Goal: Task Accomplishment & Management: Manage account settings

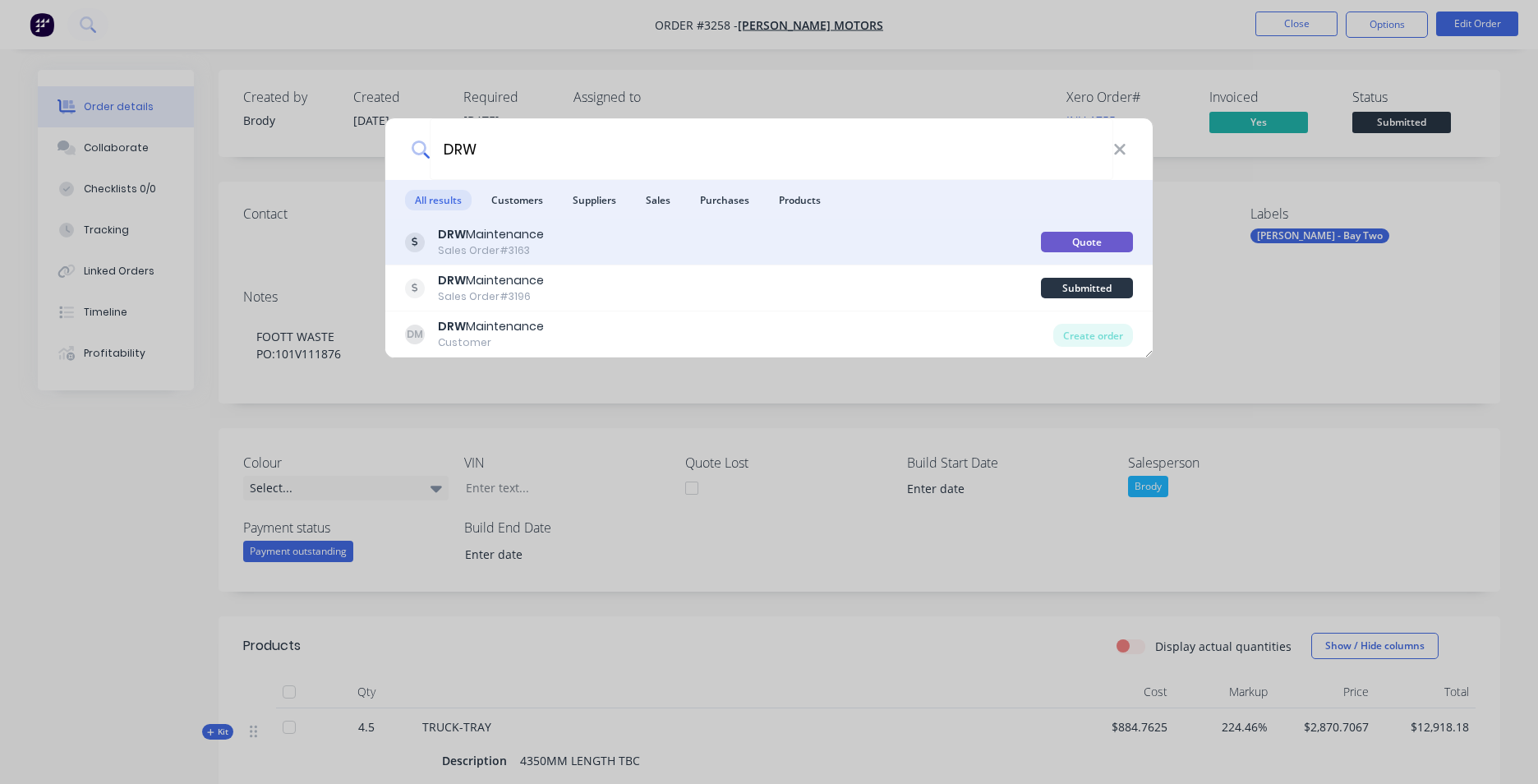
type input "DRW"
click at [634, 234] on div "DRW Maintenance Sales Order #3163" at bounding box center [723, 241] width 636 height 32
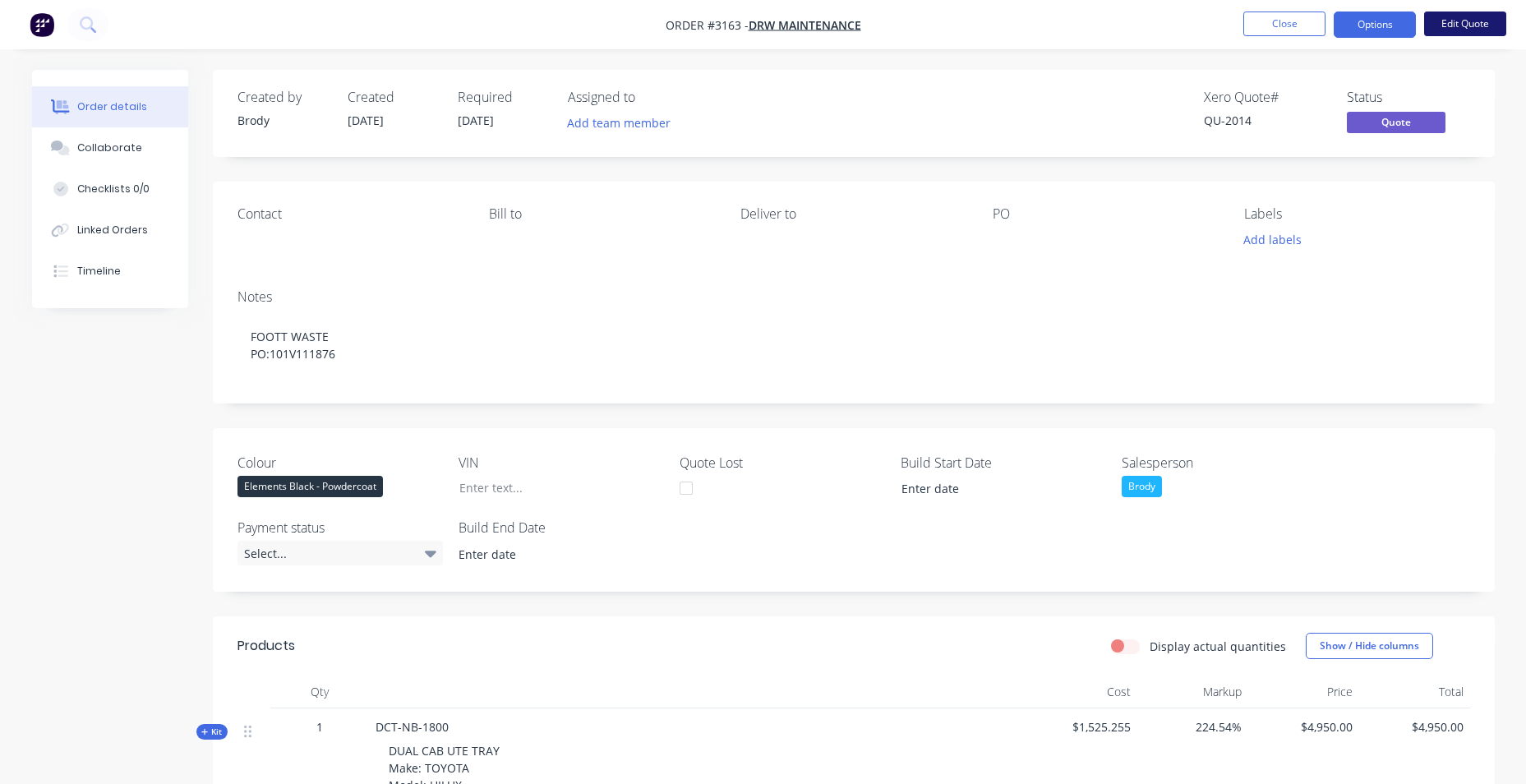
click at [1449, 14] on button "Edit Quote" at bounding box center [1464, 23] width 82 height 25
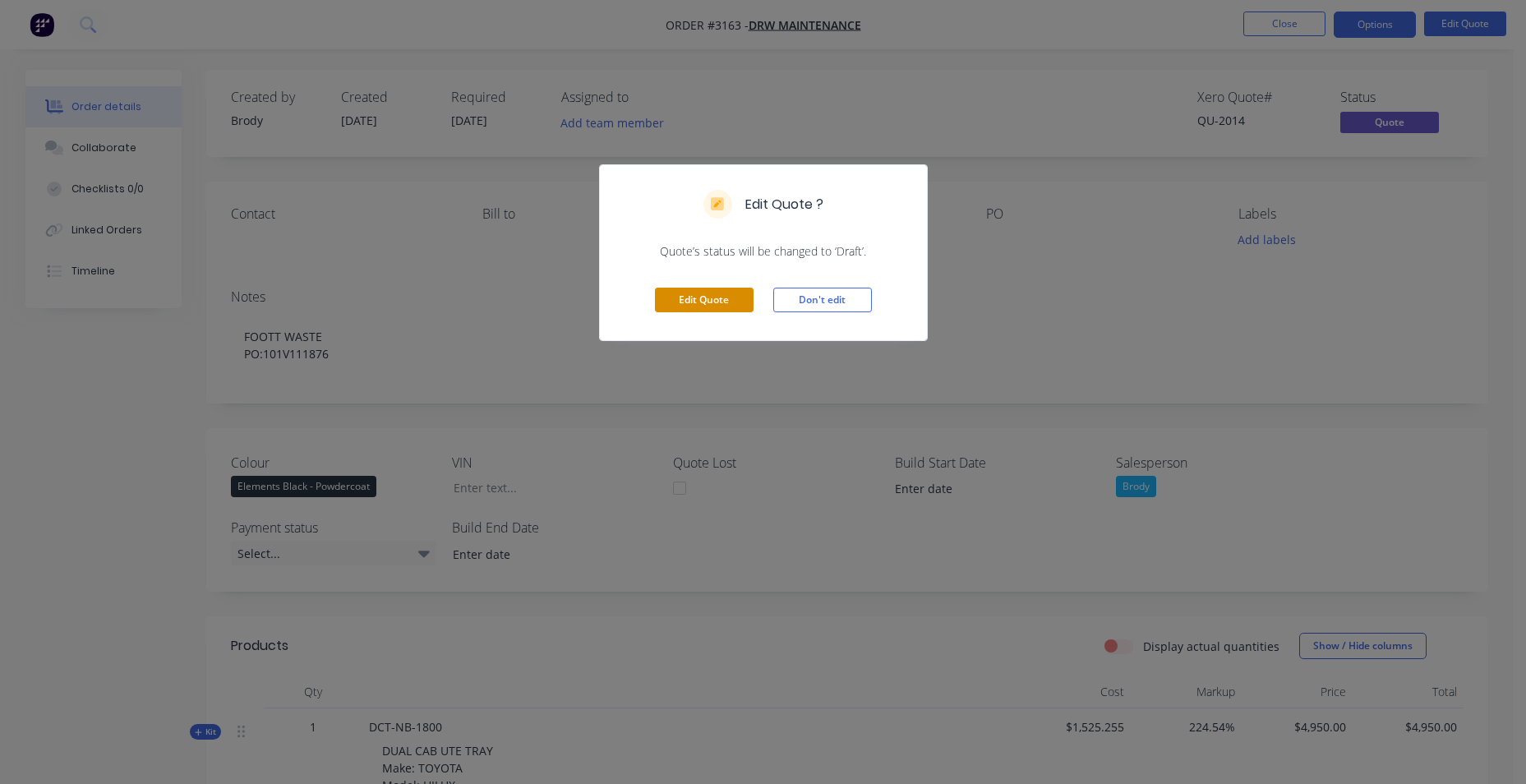
click at [732, 292] on button "Edit Quote" at bounding box center [704, 299] width 99 height 25
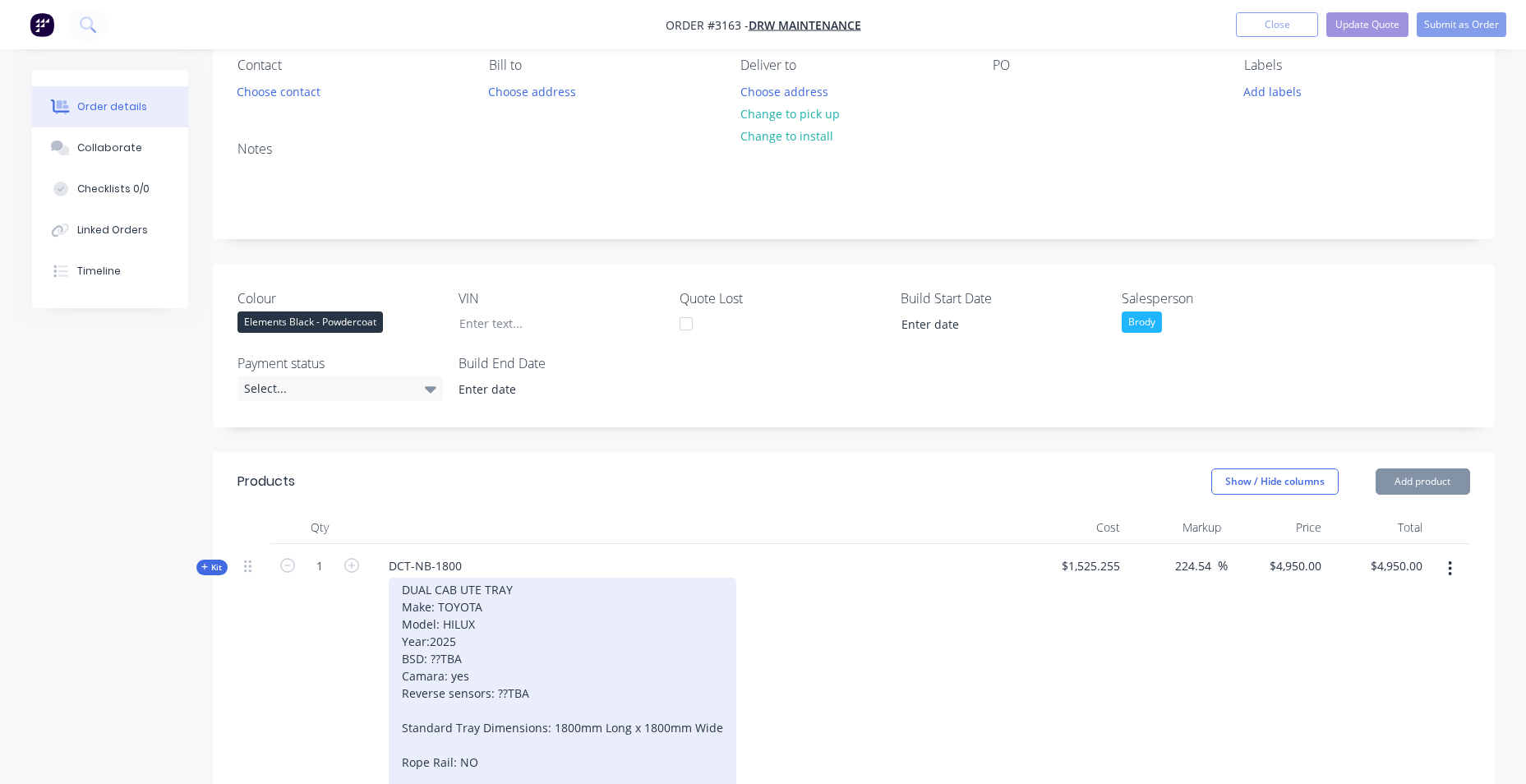
scroll to position [493, 0]
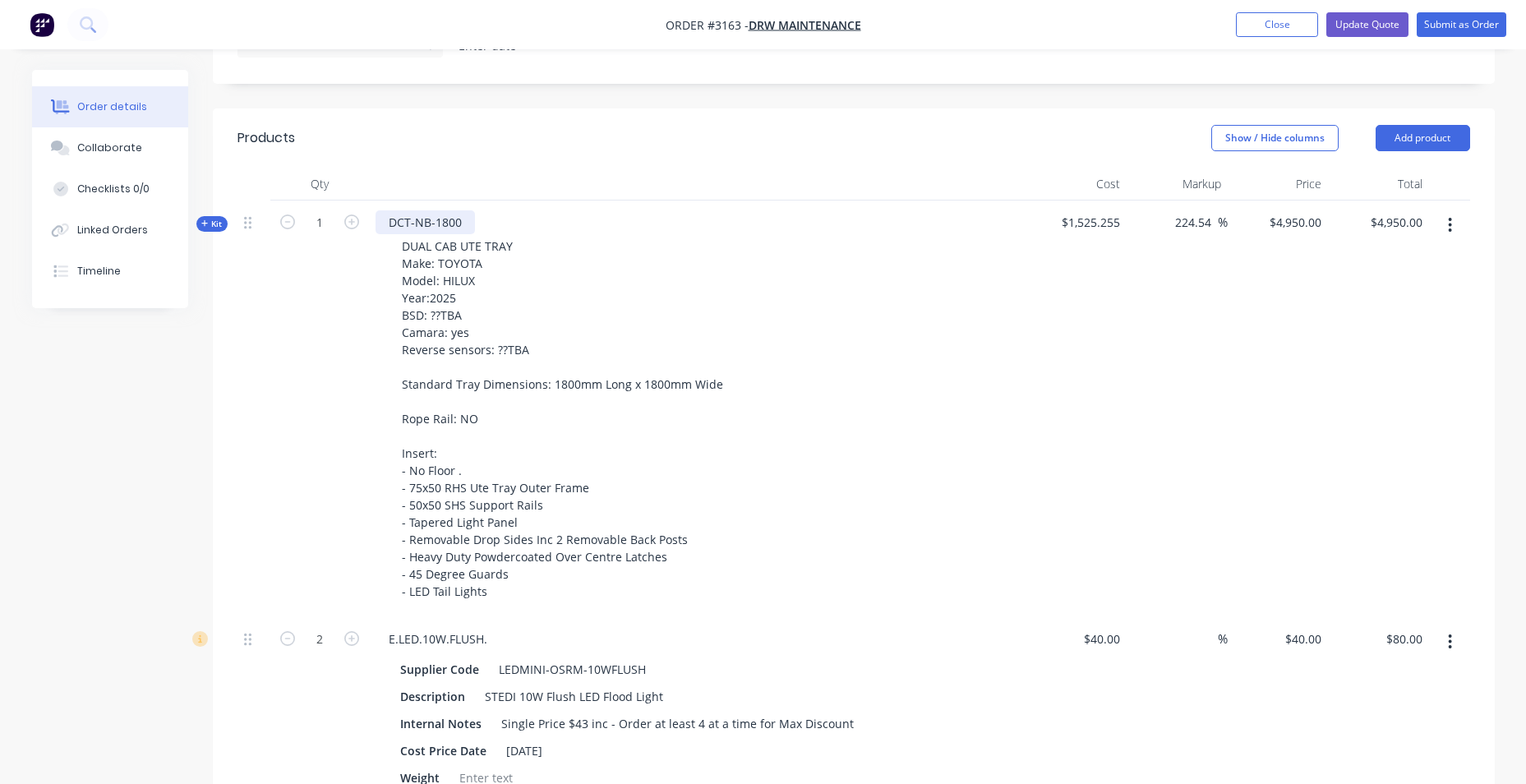
click at [450, 225] on div "DCT-NB-1800" at bounding box center [425, 222] width 100 height 24
click at [454, 223] on div "DCT-NB-1800" at bounding box center [425, 222] width 100 height 24
click at [462, 222] on div "DCT-NB-1850" at bounding box center [425, 222] width 100 height 24
click at [468, 217] on div "DCT-NB-1850-0LONG" at bounding box center [446, 222] width 142 height 24
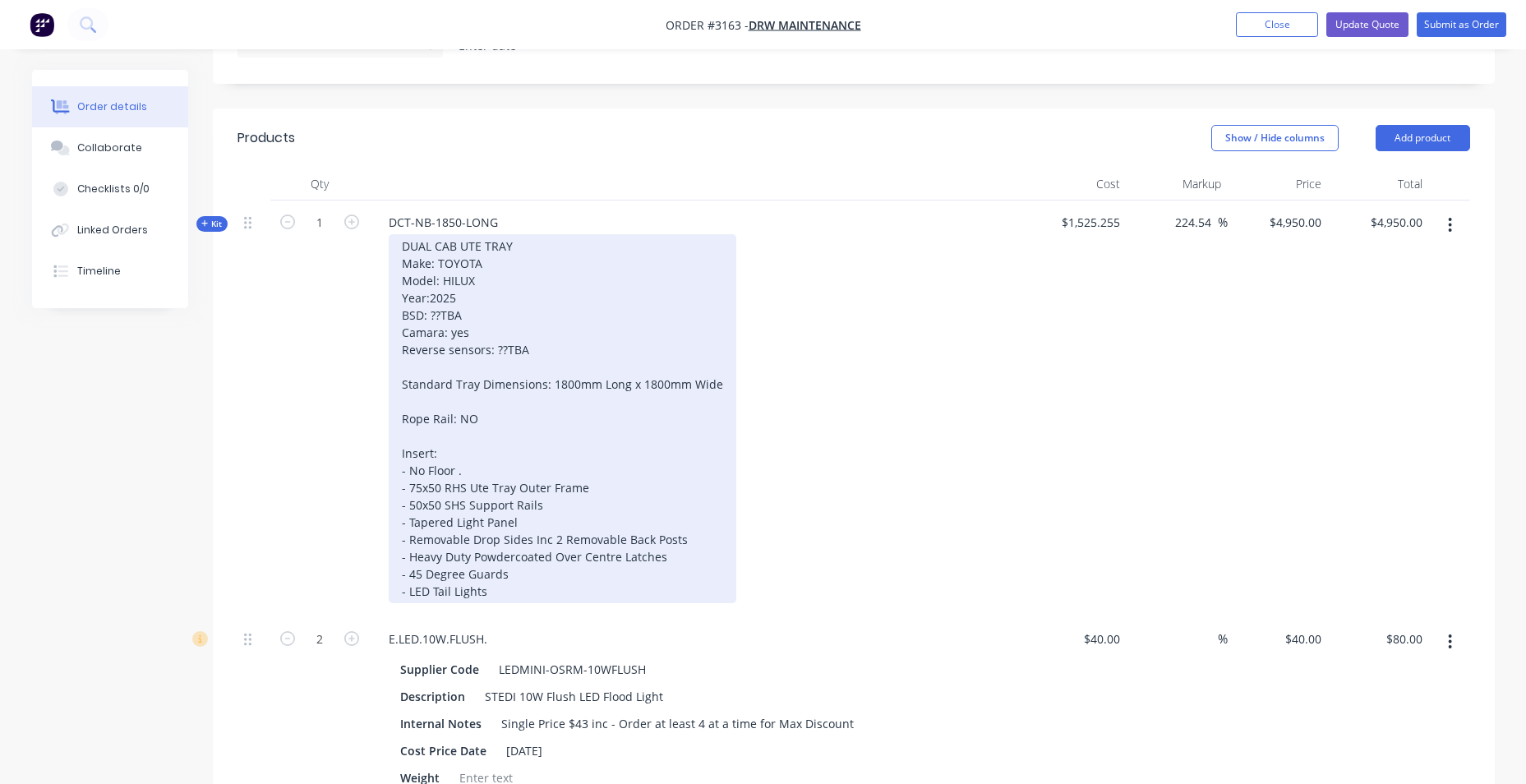
click at [546, 263] on div "DUAL CAB UTE TRAY Make: TOYOTA Model: HILUX Year:2025 BSD: ??TBA Camara: yes Re…" at bounding box center [562, 418] width 347 height 369
click at [564, 384] on div "DUAL CAB UTE TRAY Make: TOYOTA Model: HILUX Year:2025 BSD: ??TBA Camara: yes Re…" at bounding box center [562, 418] width 347 height 369
click at [566, 382] on div "DUAL CAB UTE TRAY Make: TOYOTA Model: HILUX Year:2025 BSD: ??TBA Camara: yes Re…" at bounding box center [562, 418] width 347 height 369
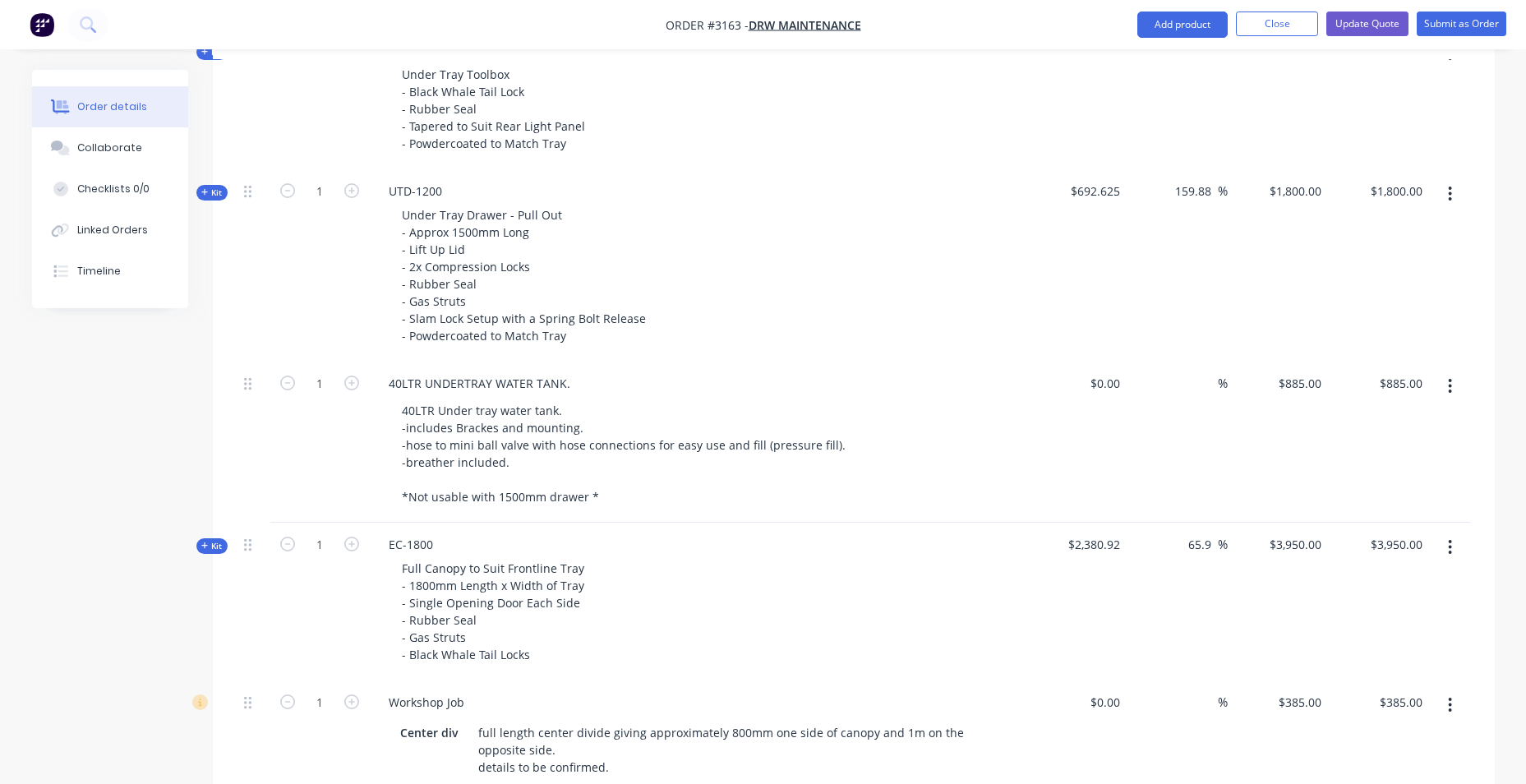
scroll to position [1397, 0]
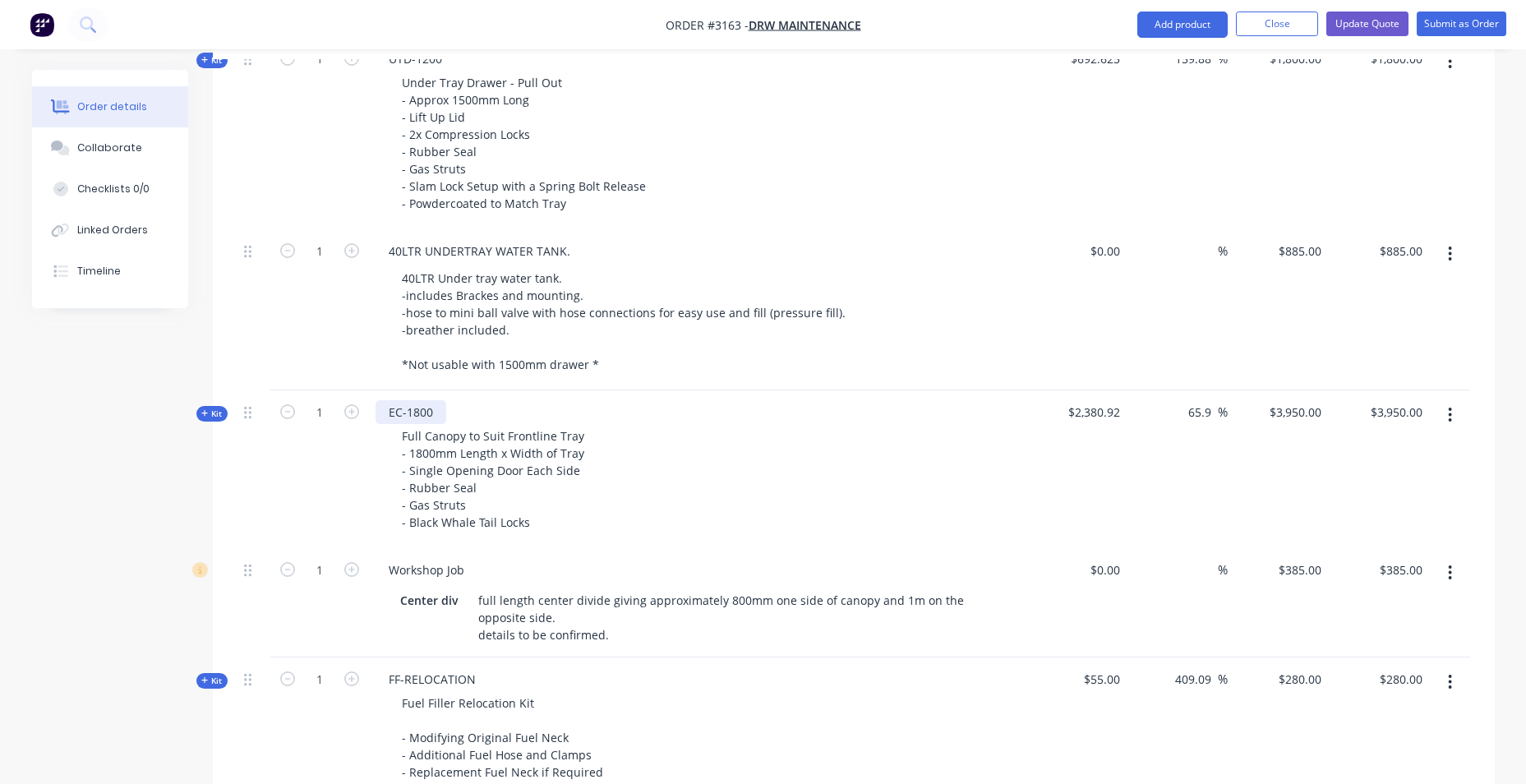
click at [405, 400] on div "EC-1800" at bounding box center [410, 412] width 71 height 24
click at [422, 416] on div "EC-1800" at bounding box center [410, 412] width 71 height 24
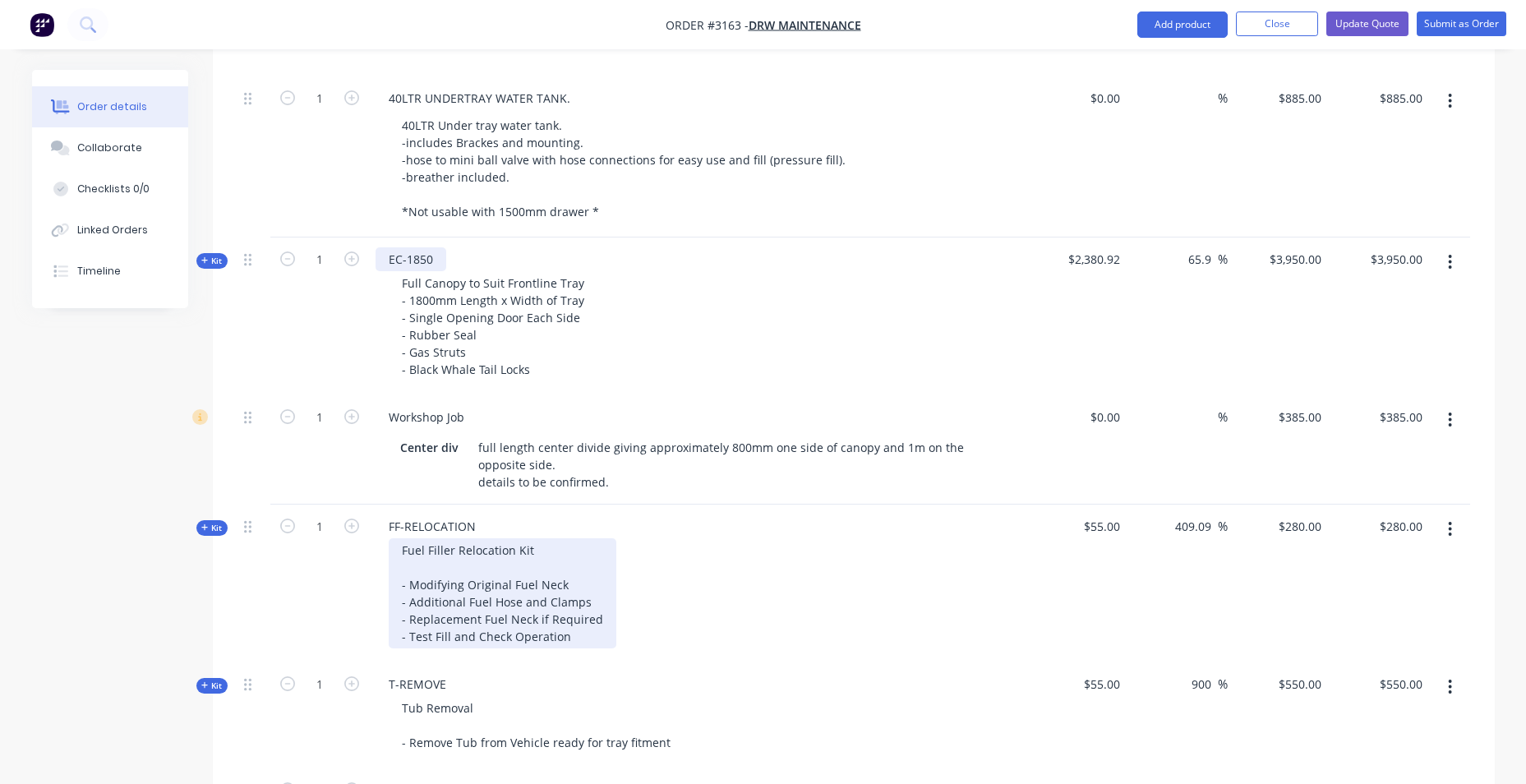
scroll to position [1561, 0]
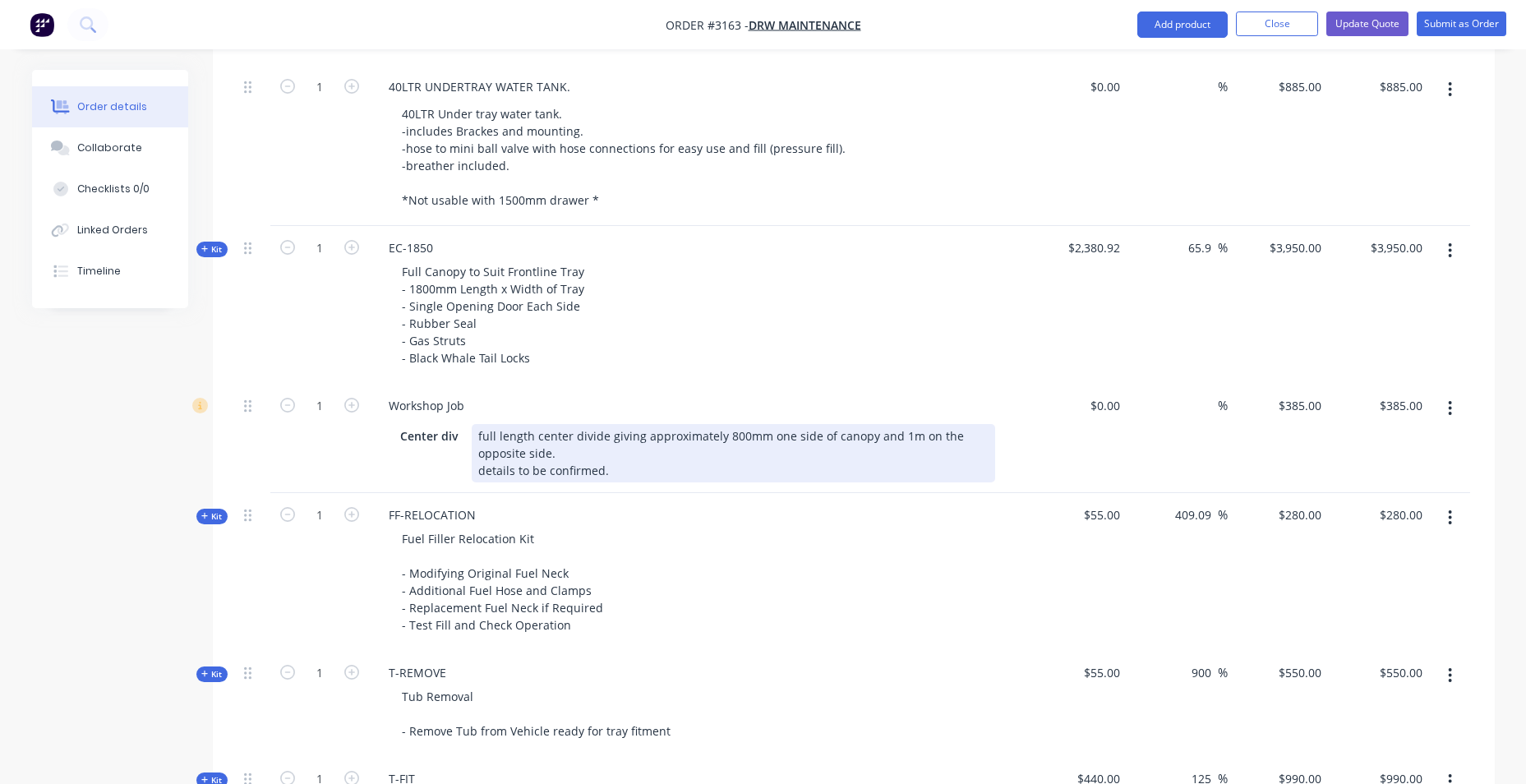
click at [733, 438] on div "full length center divide giving approximately 800mm one side of canopy and 1m …" at bounding box center [734, 452] width 523 height 58
drag, startPoint x: 732, startPoint y: 432, endPoint x: 740, endPoint y: 430, distance: 8.2
click at [734, 432] on div "full length center divide giving approximately 800mm one side of canopy and 1m …" at bounding box center [734, 452] width 523 height 58
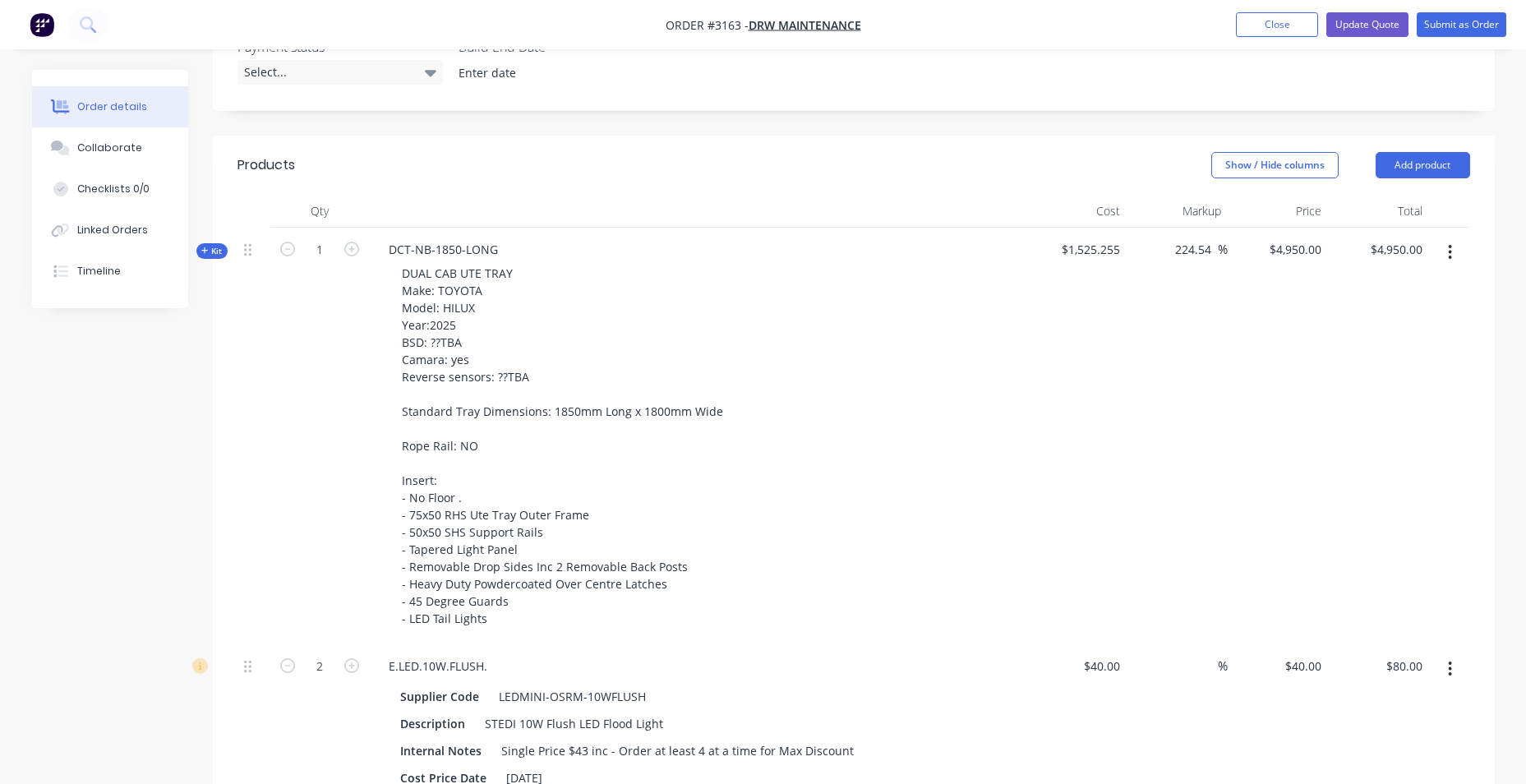
scroll to position [329, 0]
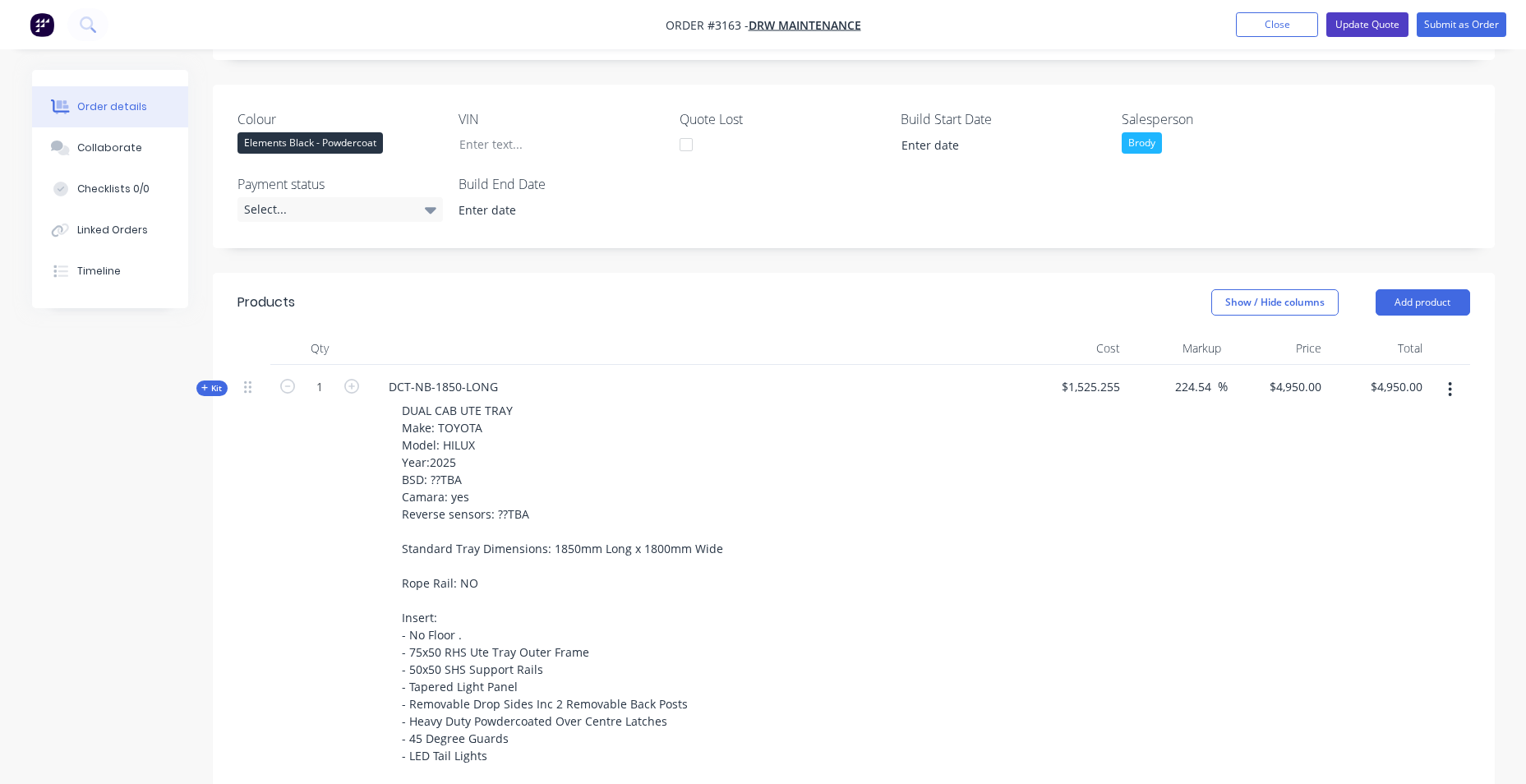
click at [1366, 26] on button "Update Quote" at bounding box center [1367, 24] width 82 height 25
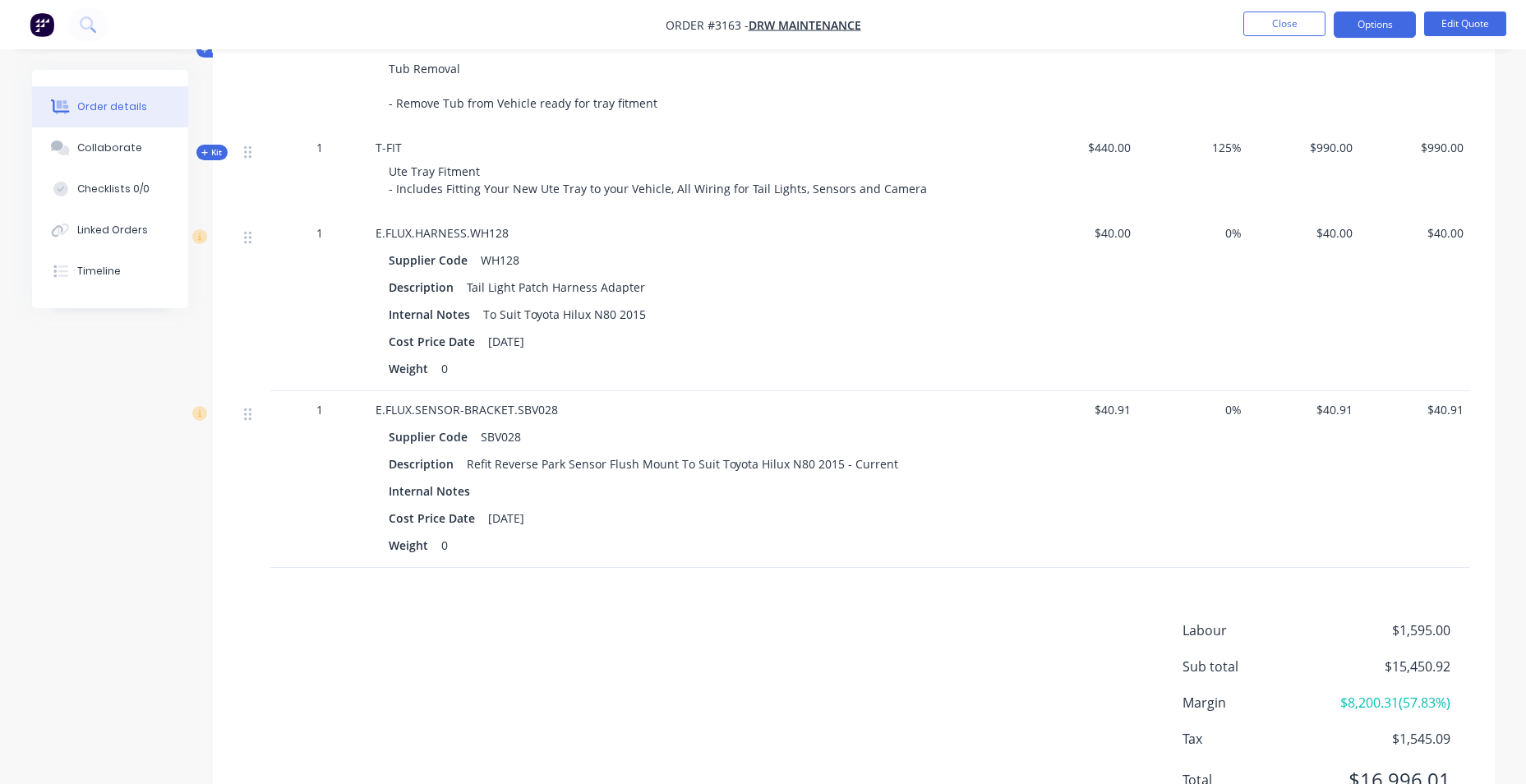
scroll to position [2216, 0]
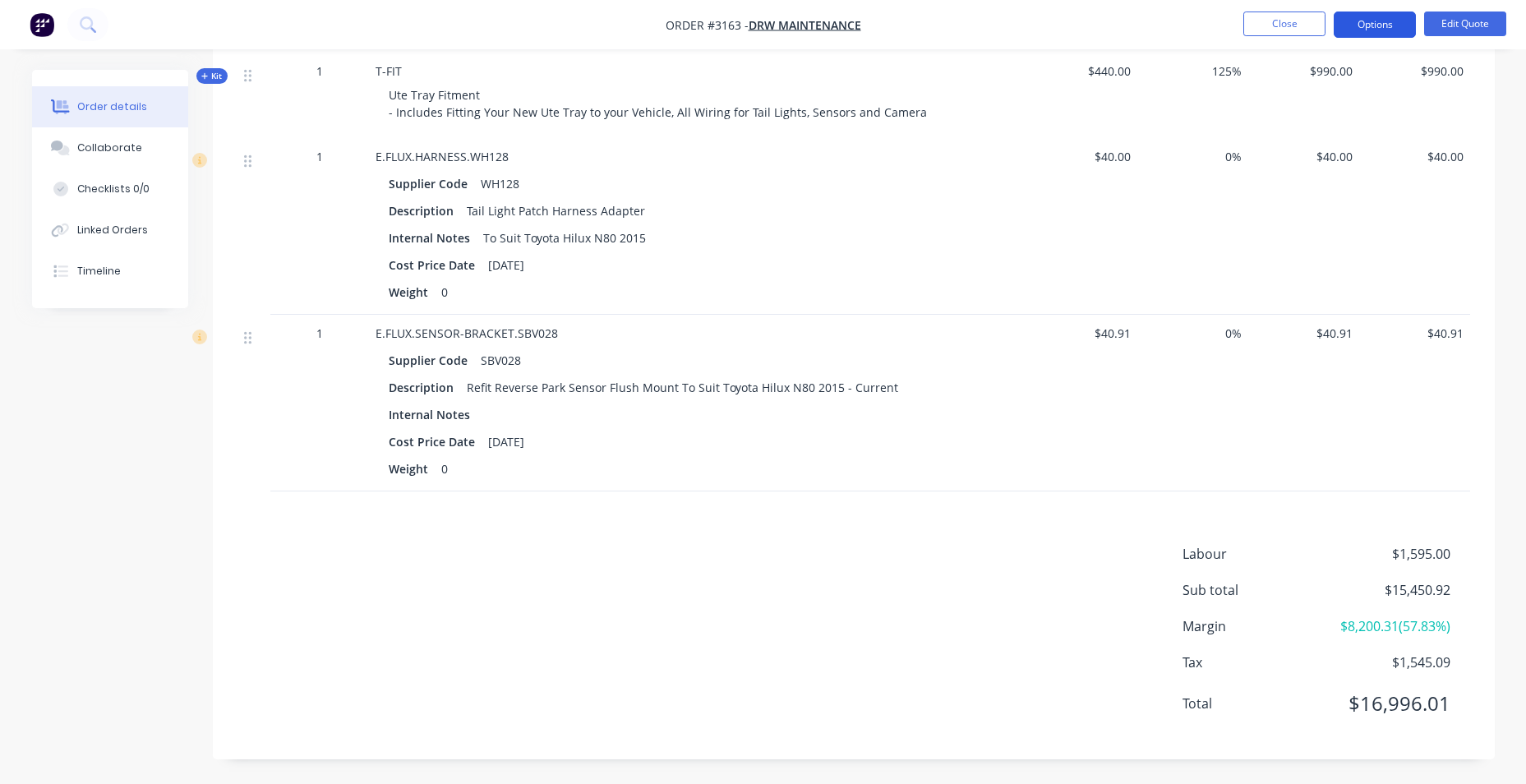
click at [1382, 19] on button "Options" at bounding box center [1374, 24] width 82 height 27
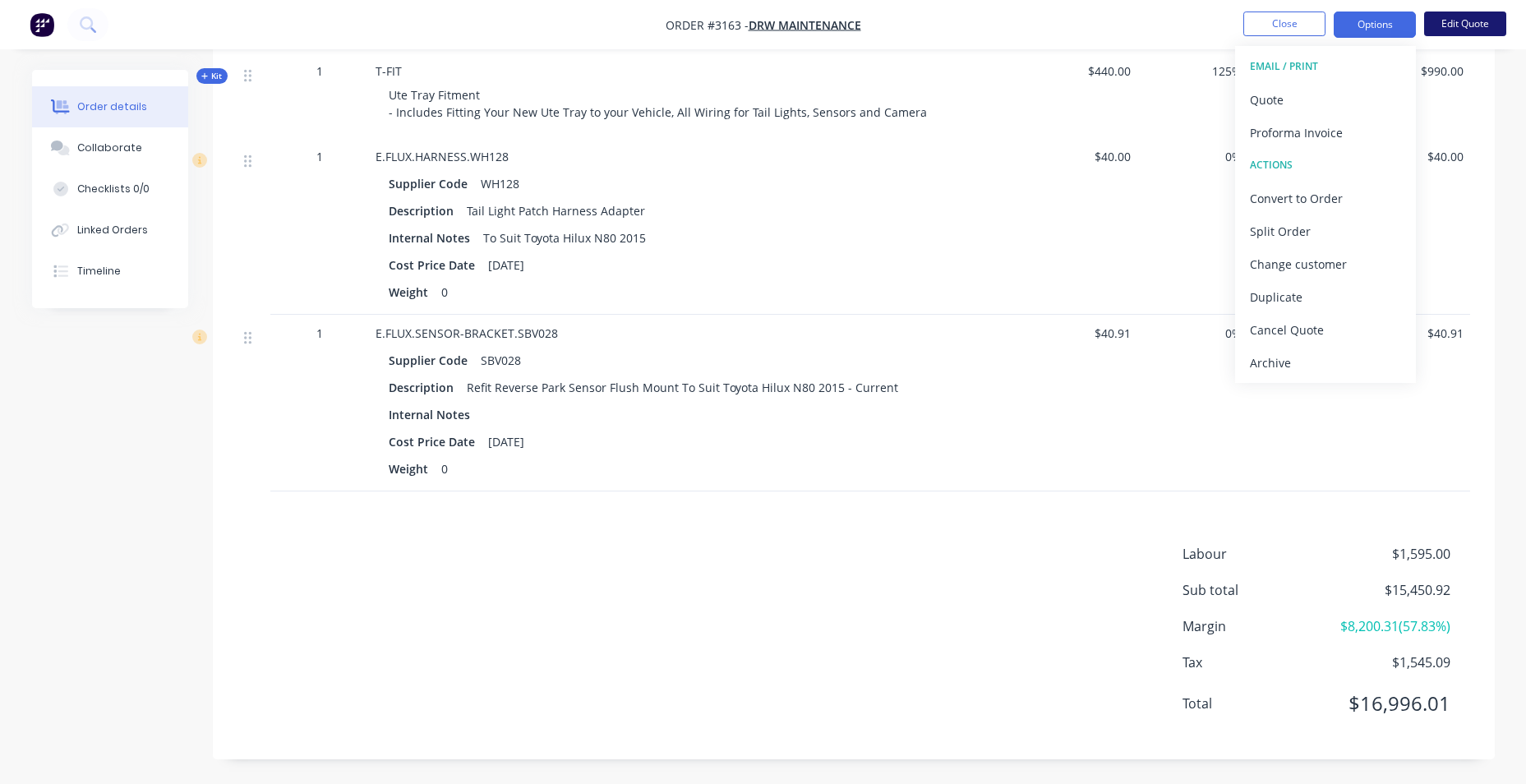
click at [1446, 21] on button "Edit Quote" at bounding box center [1464, 23] width 82 height 25
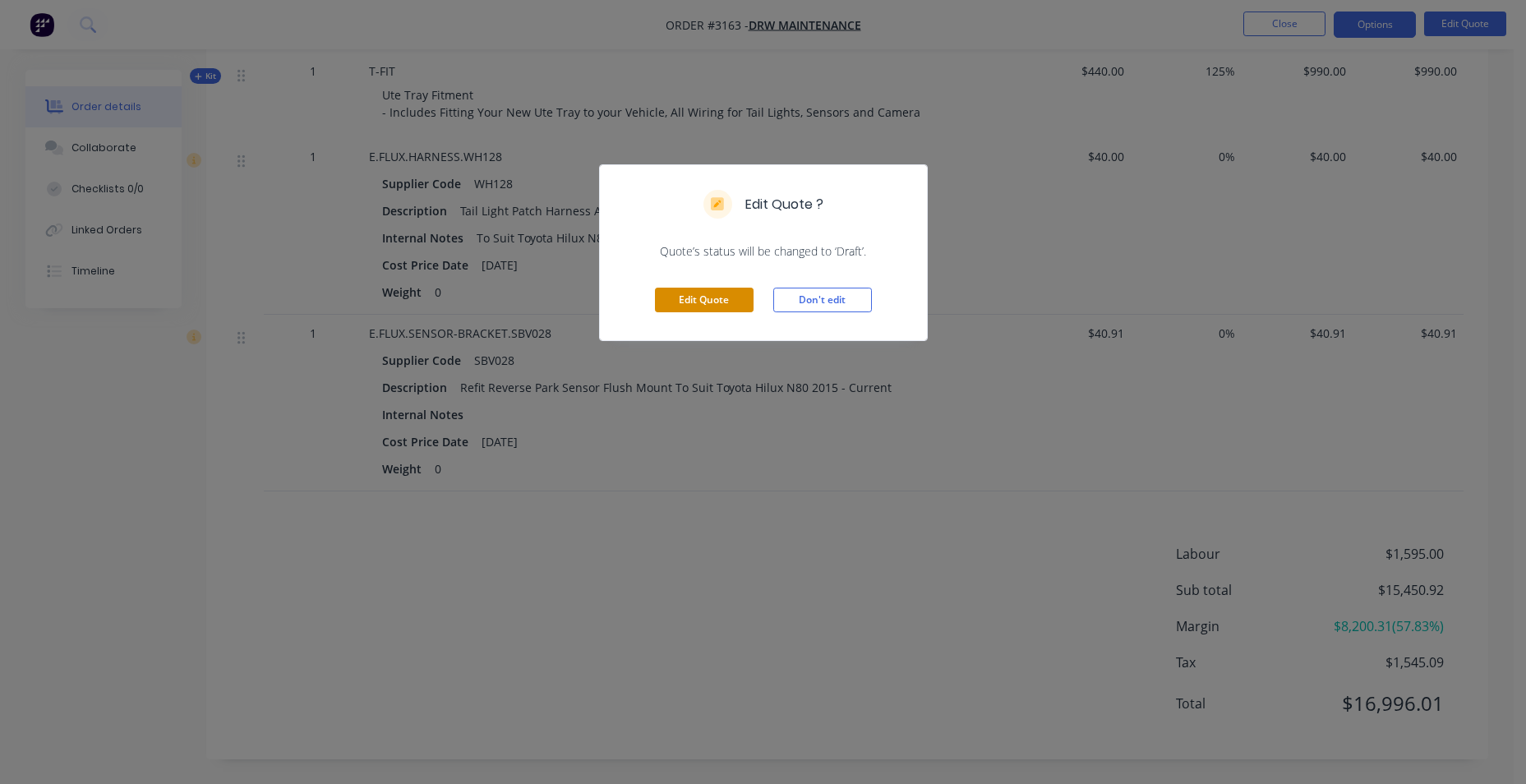
click at [669, 306] on button "Edit Quote" at bounding box center [704, 299] width 99 height 25
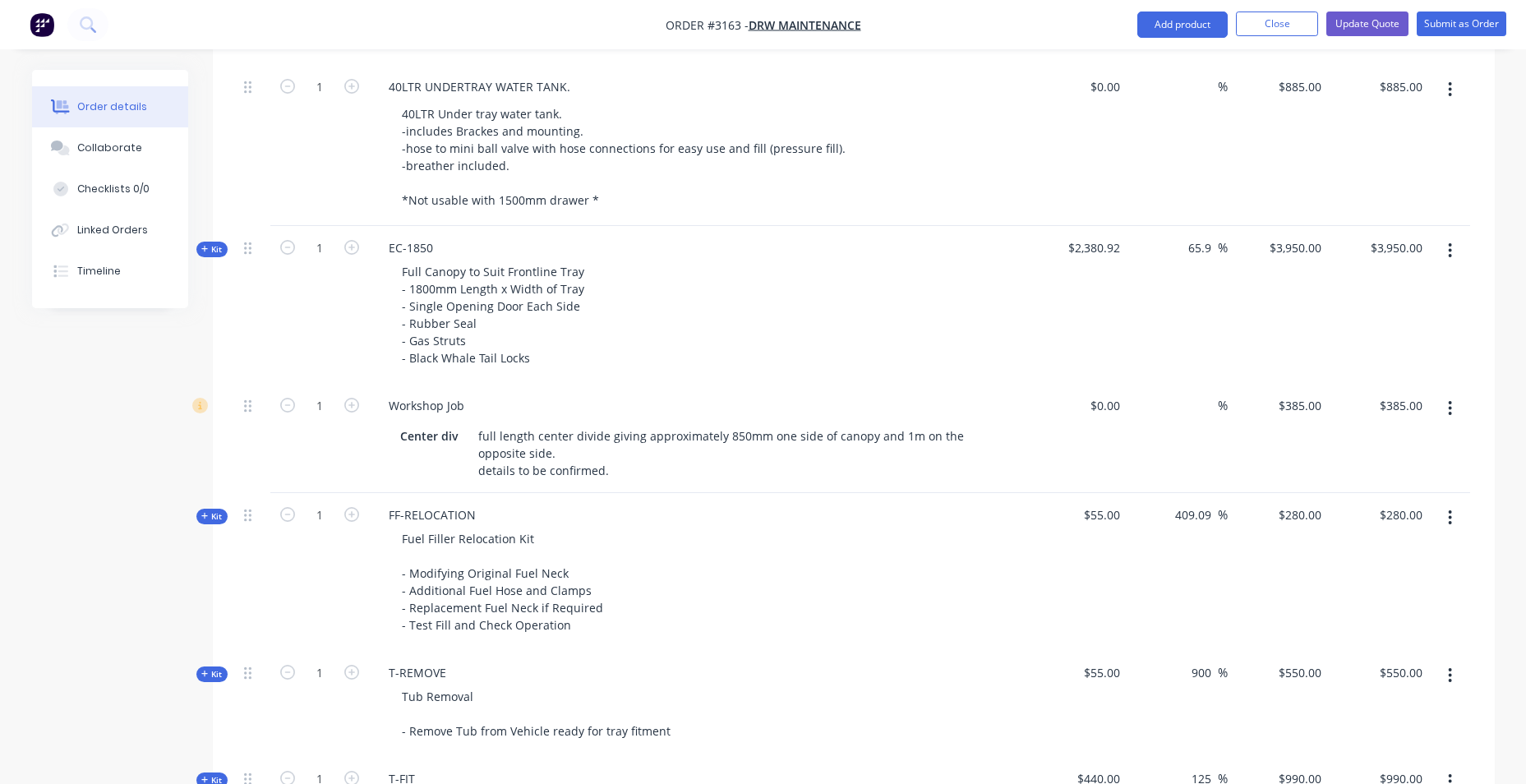
scroll to position [1434, 0]
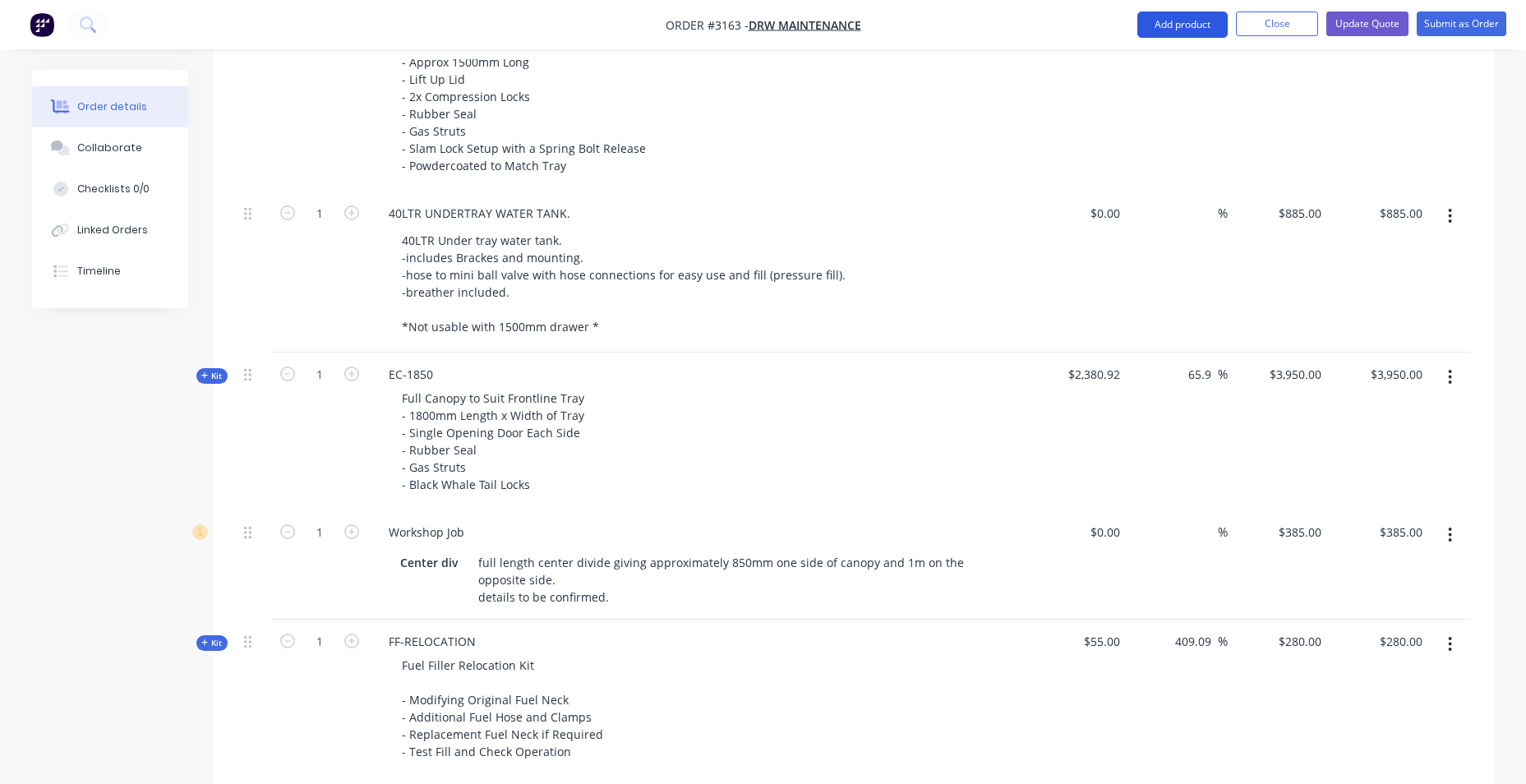
click at [1155, 19] on button "Add product" at bounding box center [1182, 24] width 90 height 27
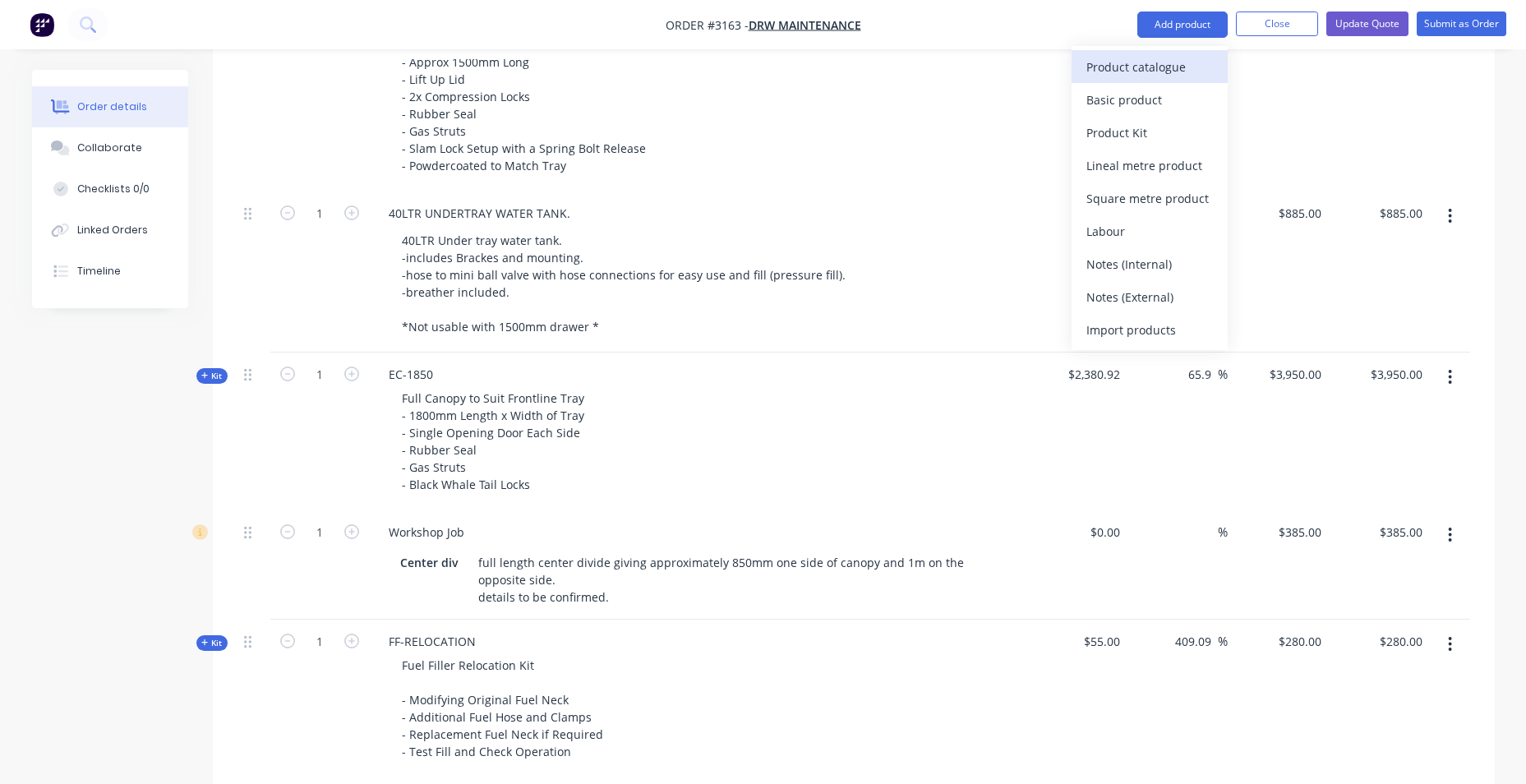
click at [1146, 73] on div "Product catalogue" at bounding box center [1149, 67] width 126 height 24
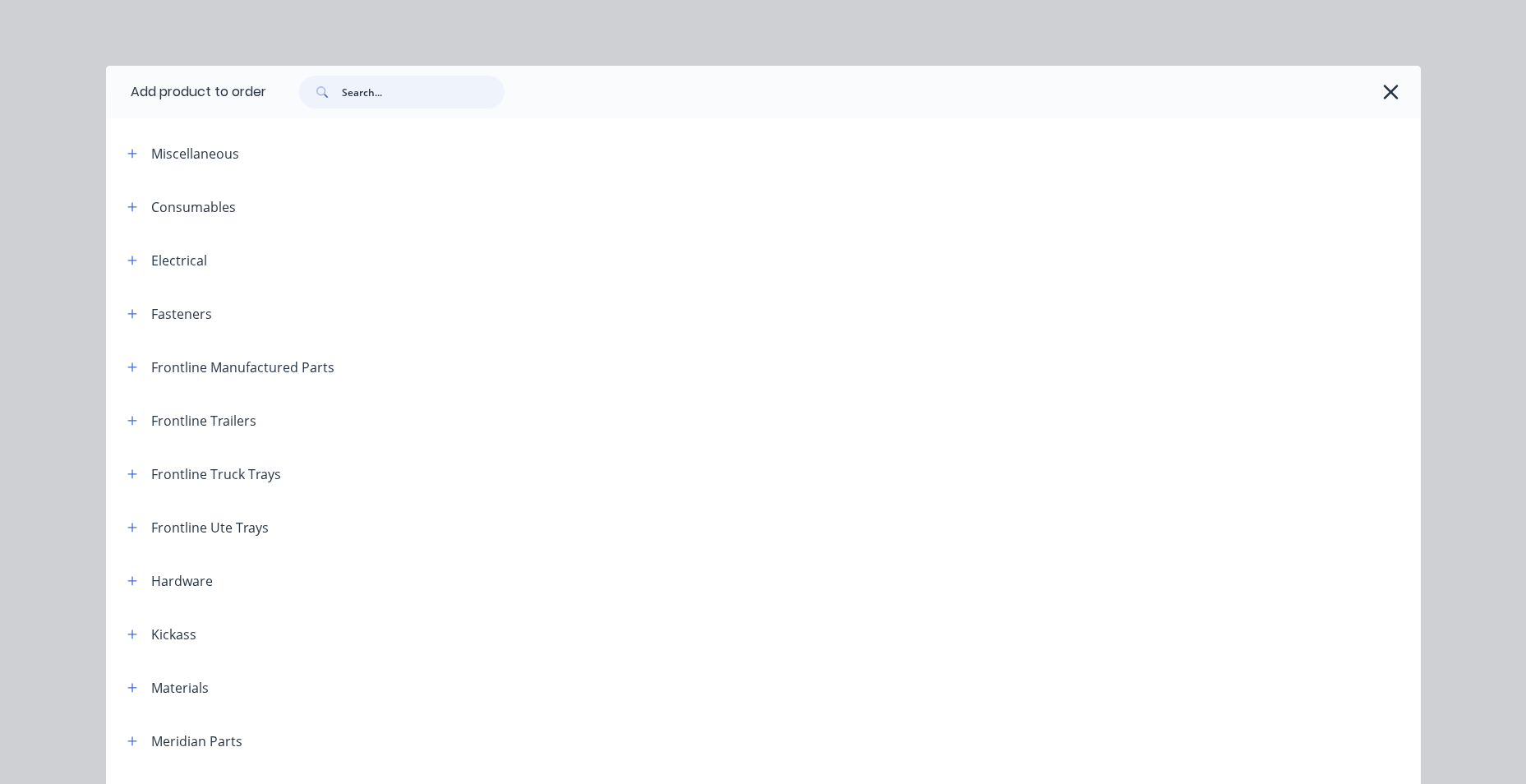
click at [413, 99] on input "text" at bounding box center [423, 92] width 163 height 33
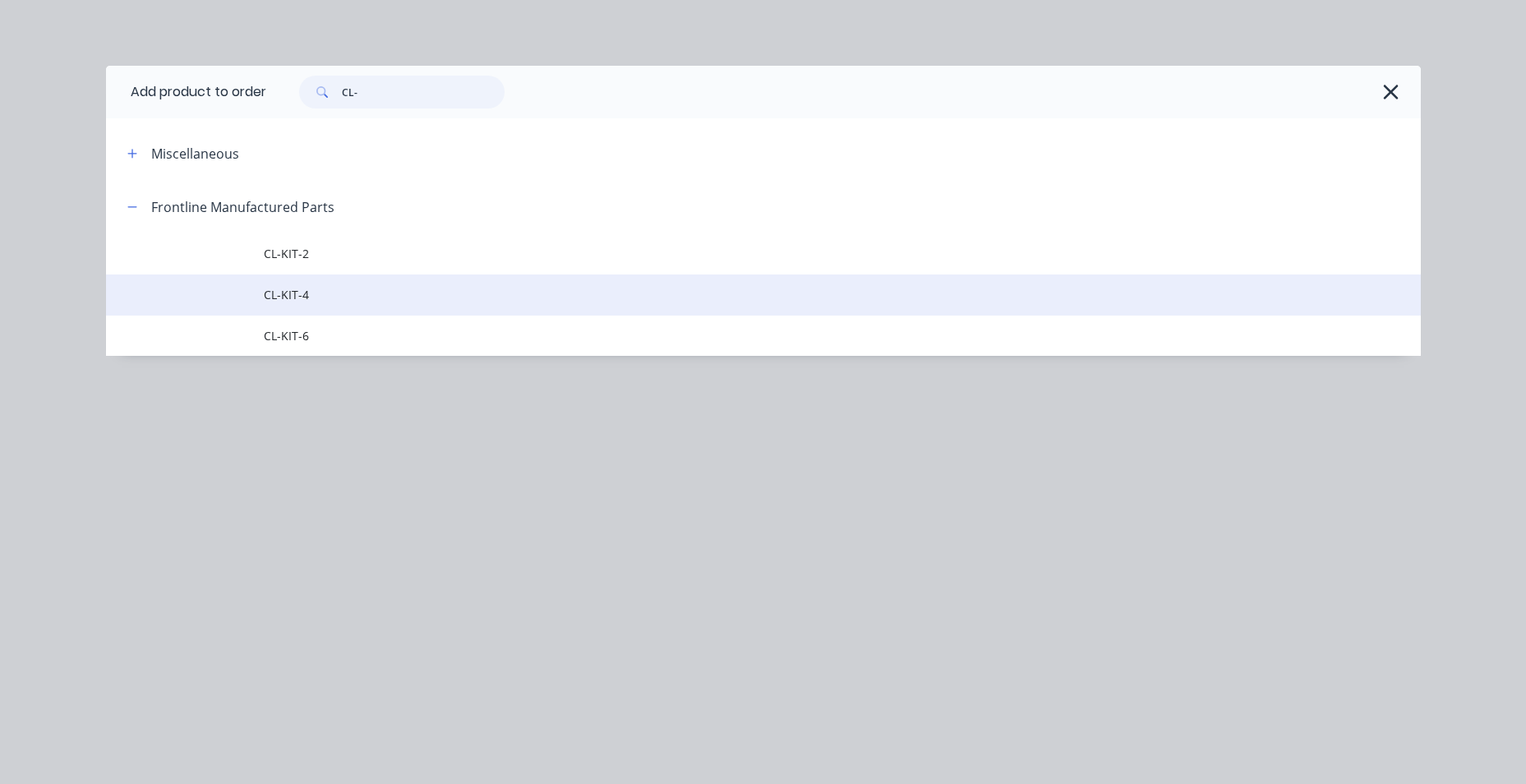
type input "CL-"
click at [378, 291] on span "CL-KIT-4" at bounding box center [726, 294] width 925 height 18
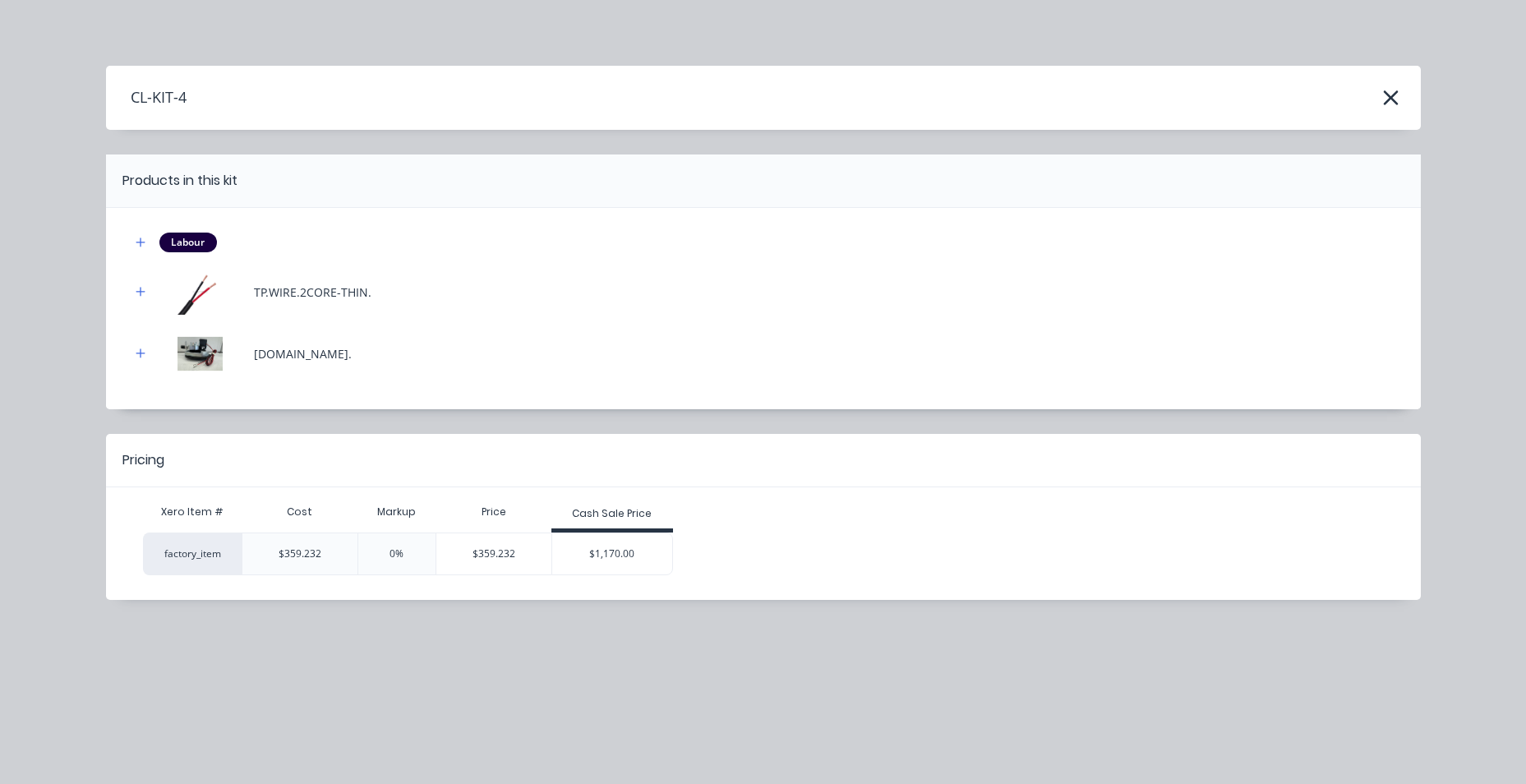
click at [611, 556] on div "$1,170.00" at bounding box center [612, 554] width 120 height 41
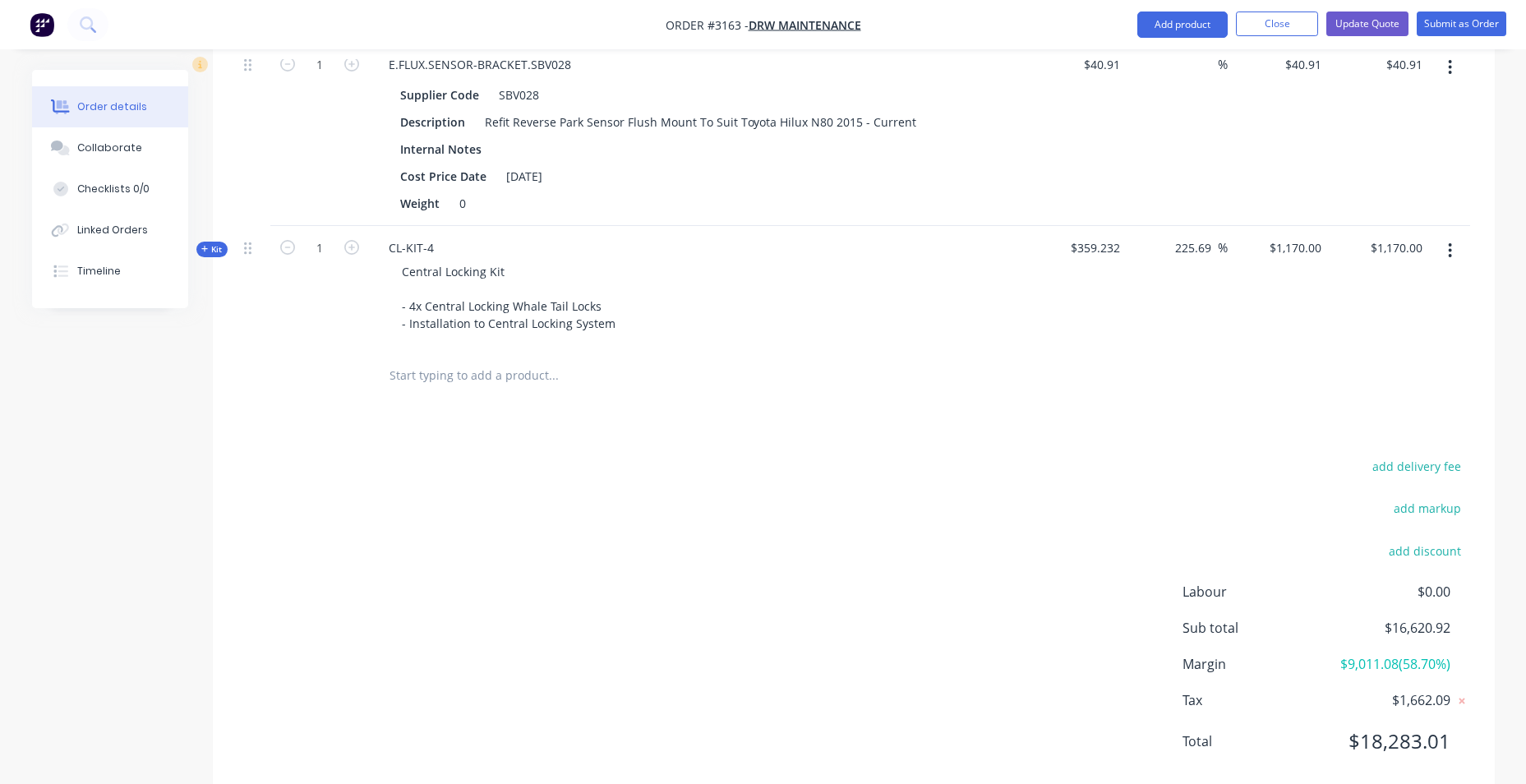
scroll to position [2584, 0]
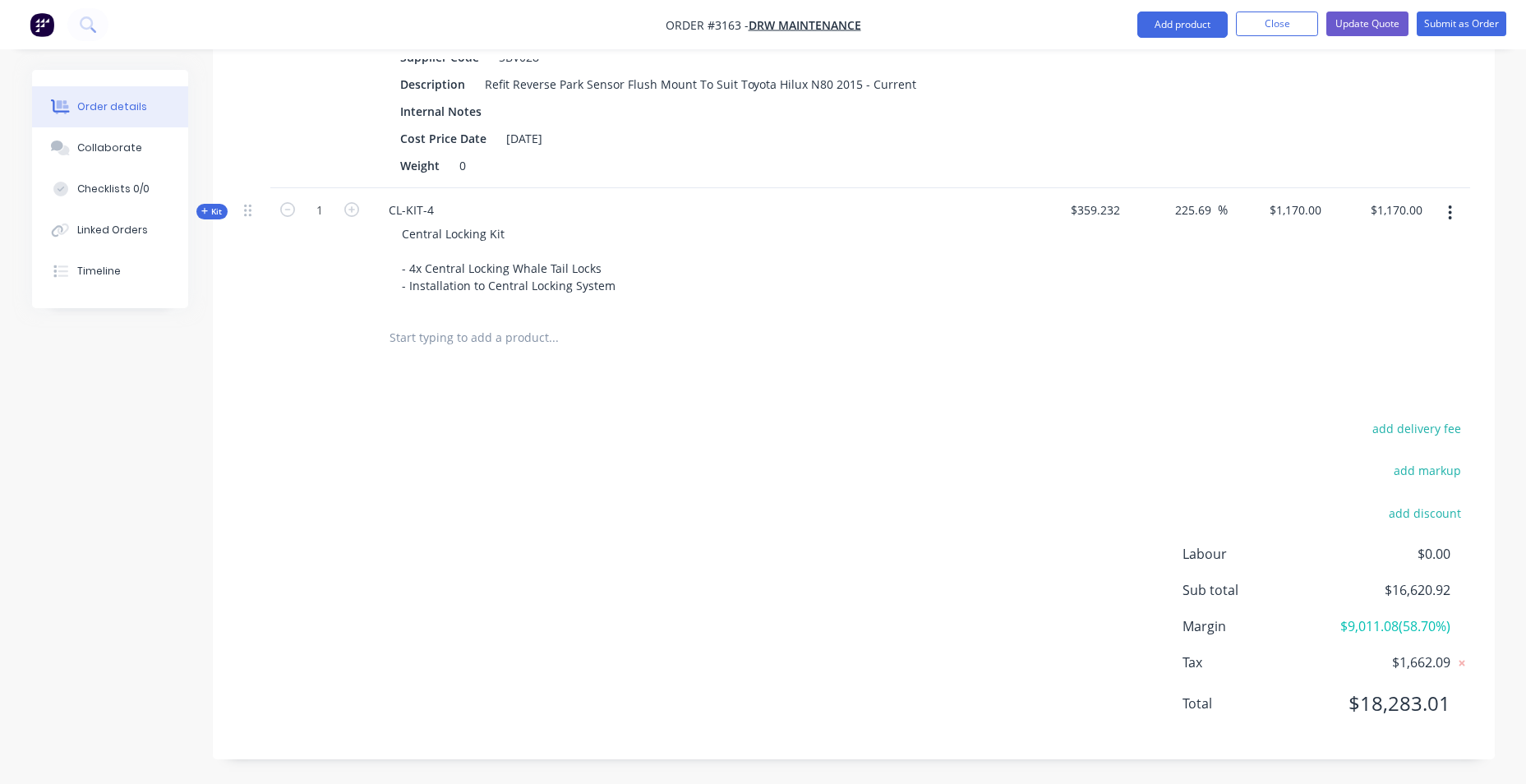
click at [440, 551] on div "add delivery fee add markup add discount Labour $0.00 Sub total $16,620.92 Marg…" at bounding box center [853, 576] width 1232 height 317
click at [431, 345] on input "text" at bounding box center [553, 338] width 329 height 33
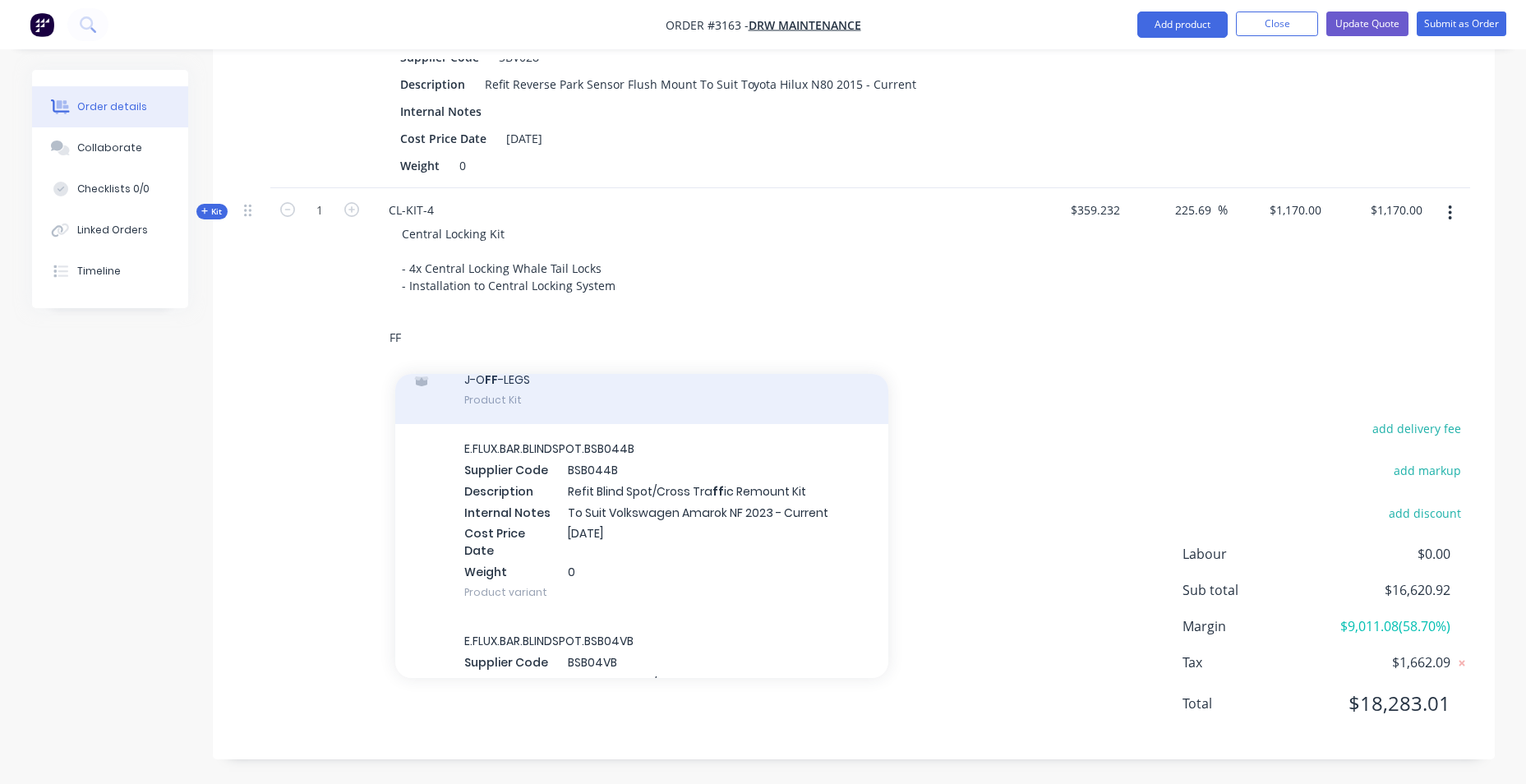
scroll to position [1397, 0]
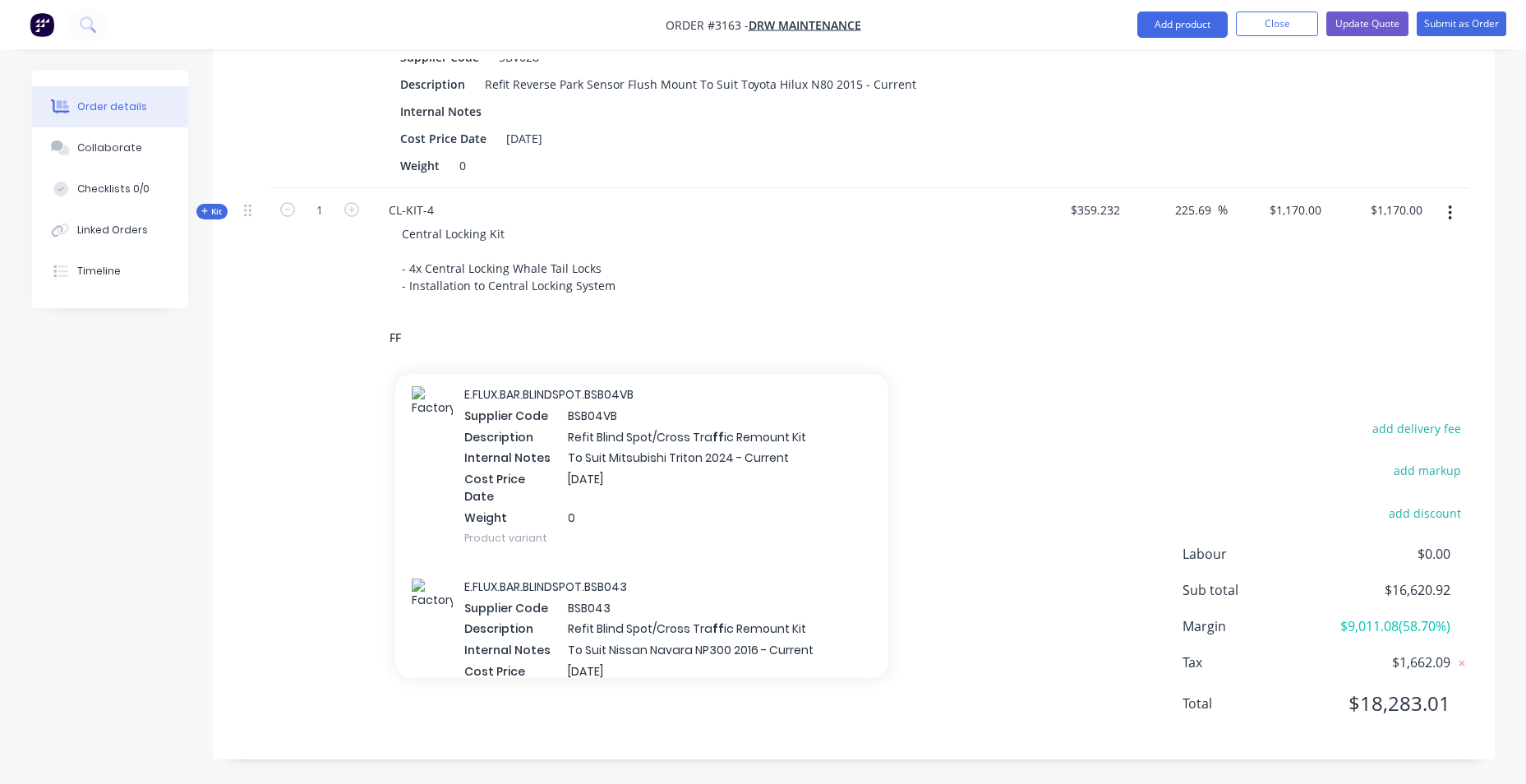
drag, startPoint x: 274, startPoint y: 466, endPoint x: 285, endPoint y: 462, distance: 11.7
click at [277, 466] on div "add delivery fee add markup add discount Labour $0.00 Sub total $16,620.92 Marg…" at bounding box center [853, 576] width 1232 height 317
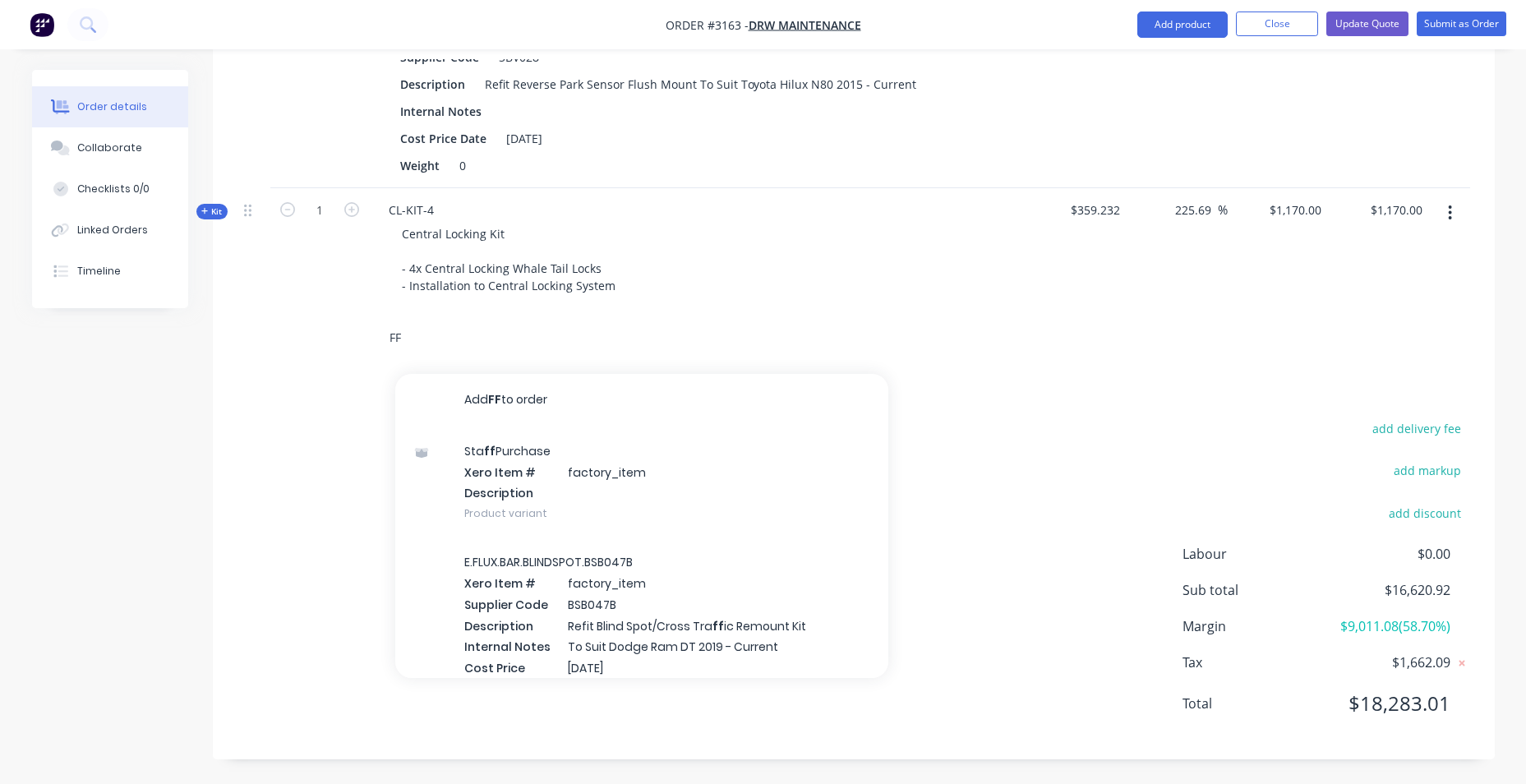
drag, startPoint x: 407, startPoint y: 345, endPoint x: 374, endPoint y: 345, distance: 33.0
click at [374, 345] on div "FF Add FF to order Sta ff Purchase Xero Item # factory_item Description Product…" at bounding box center [664, 338] width 592 height 53
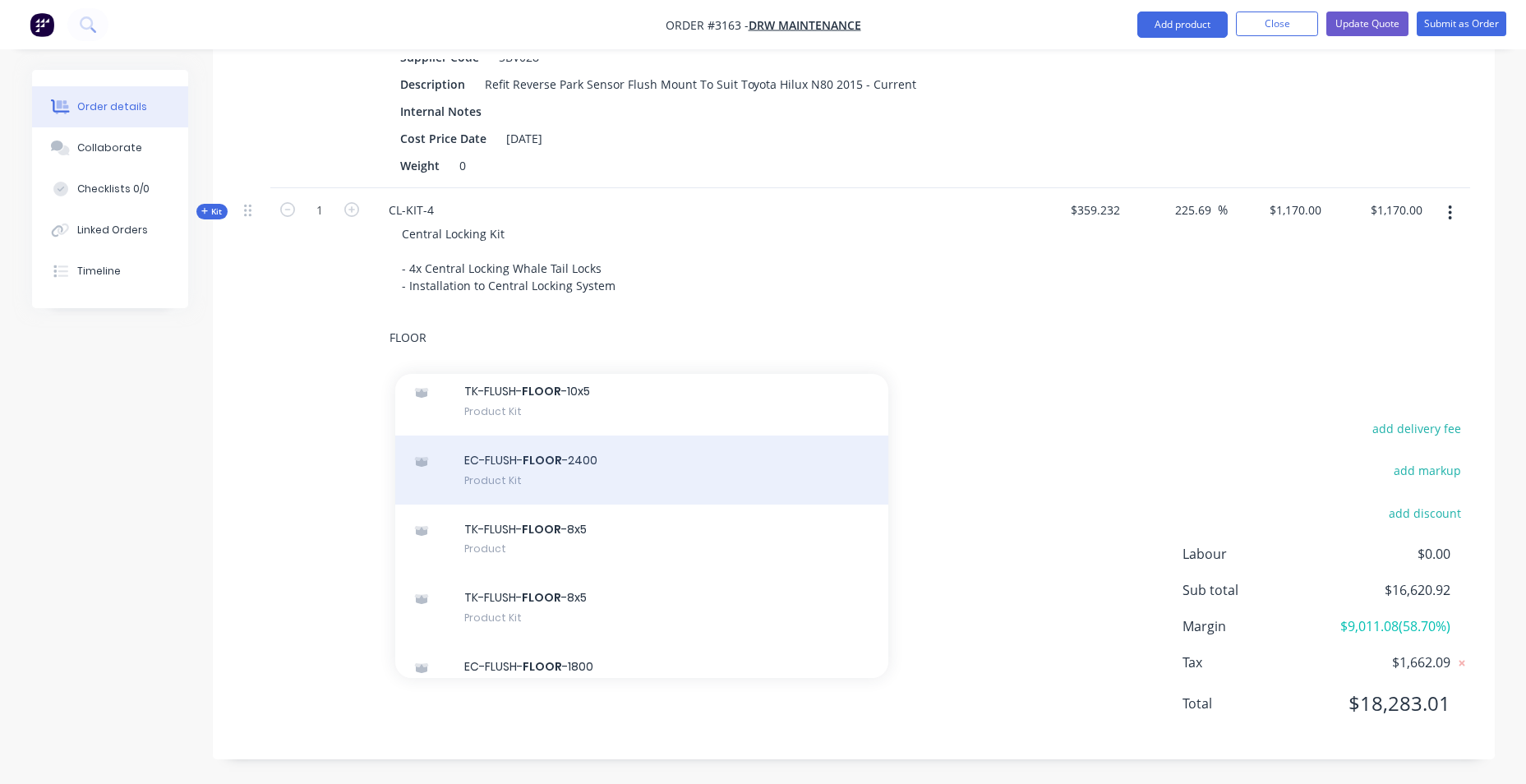
scroll to position [493, 0]
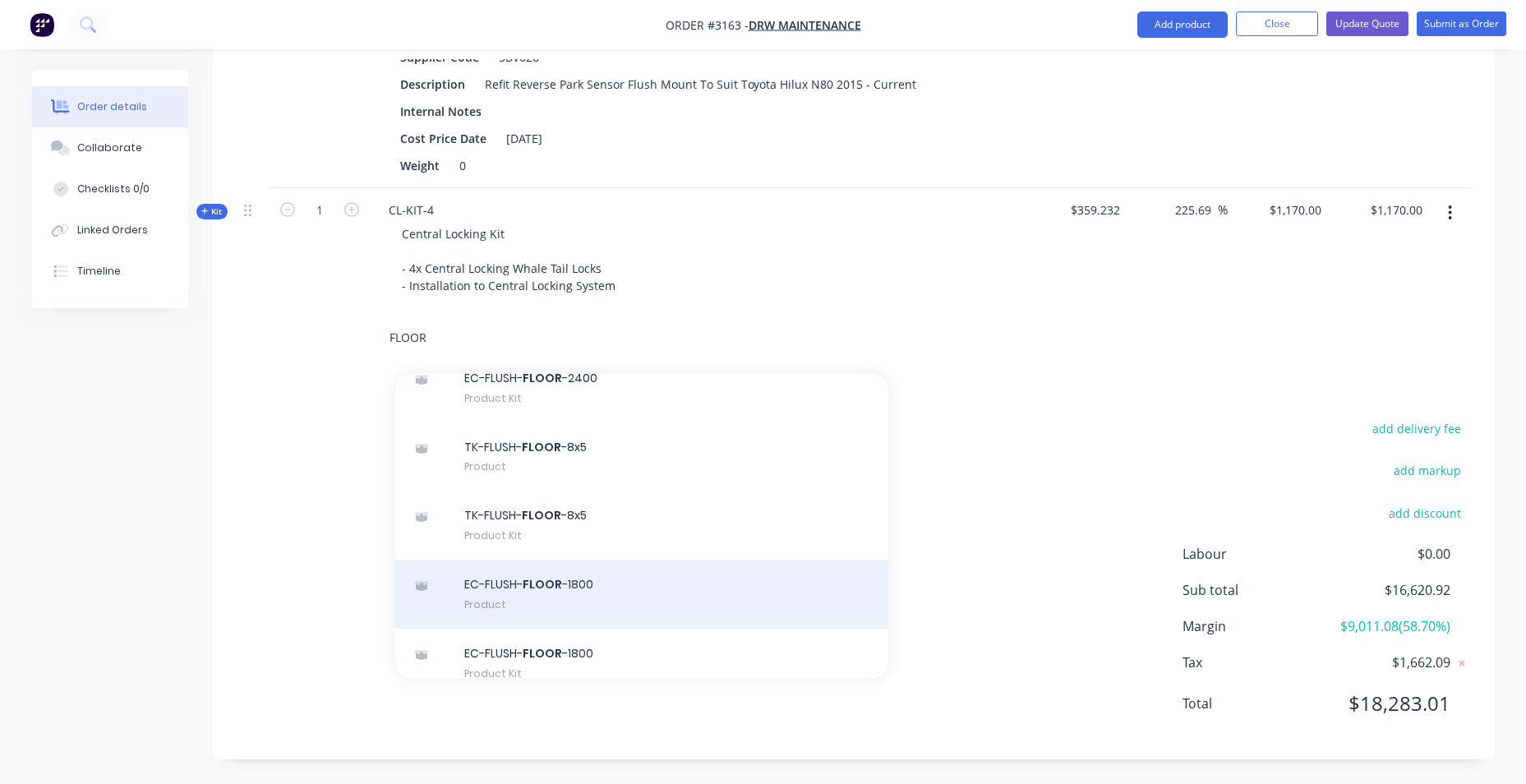
type input "FLOOR"
click at [634, 570] on div "EC-FLUSH- FLOOR -1800 Product" at bounding box center [641, 593] width 493 height 69
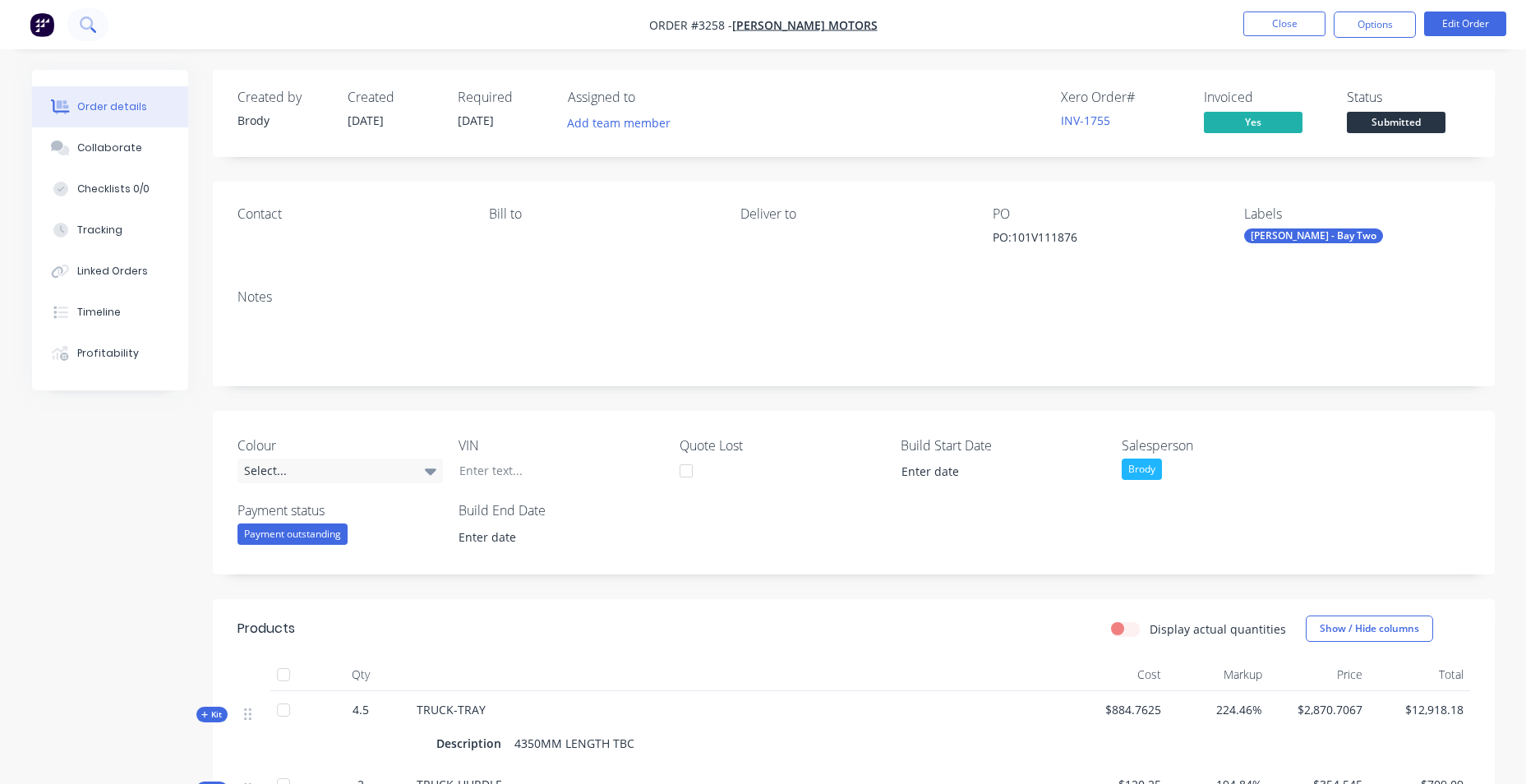
click at [88, 19] on icon at bounding box center [86, 23] width 13 height 13
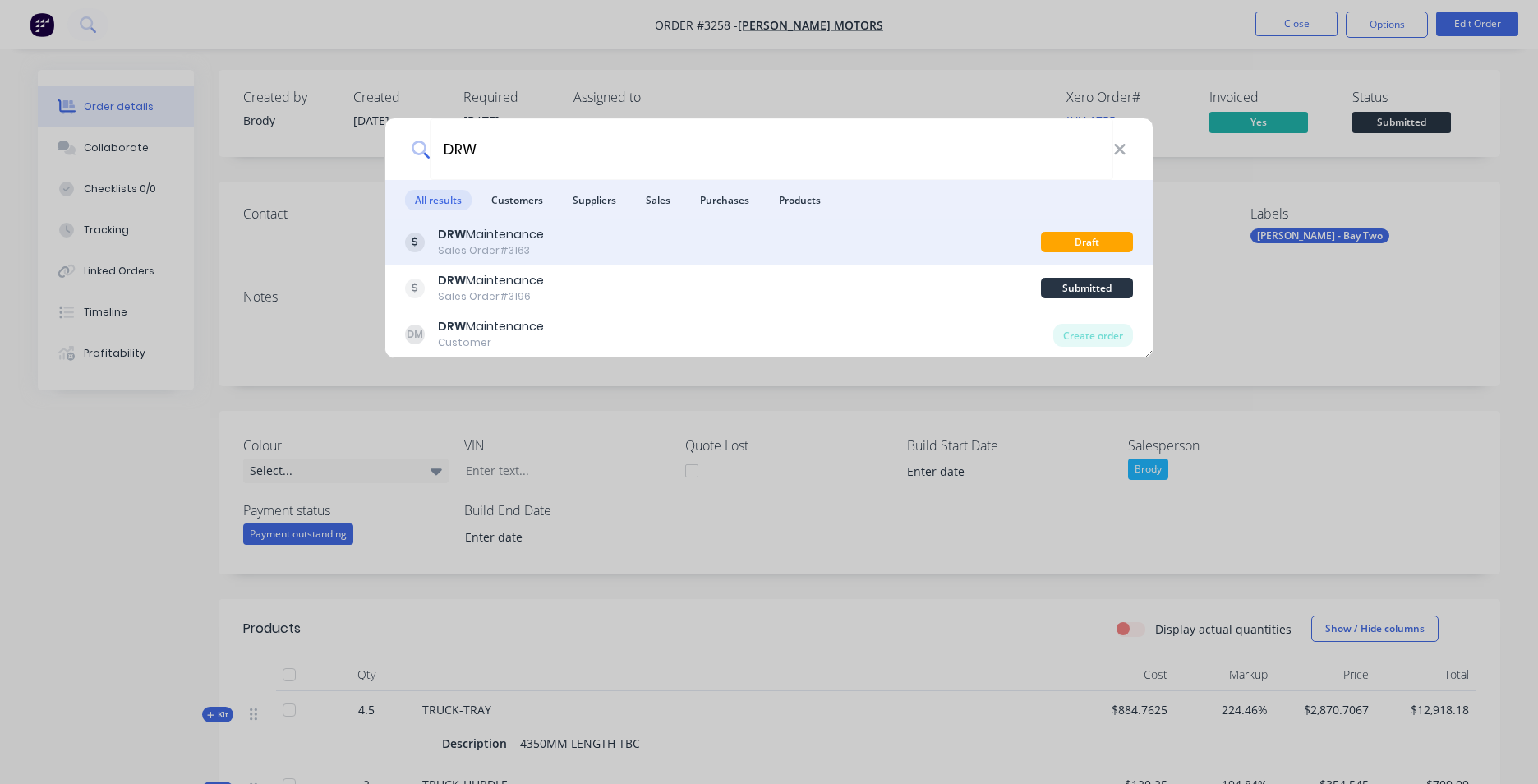
type input "DRW"
click at [633, 242] on div "DRW Maintenance Sales Order #3163" at bounding box center [723, 241] width 636 height 32
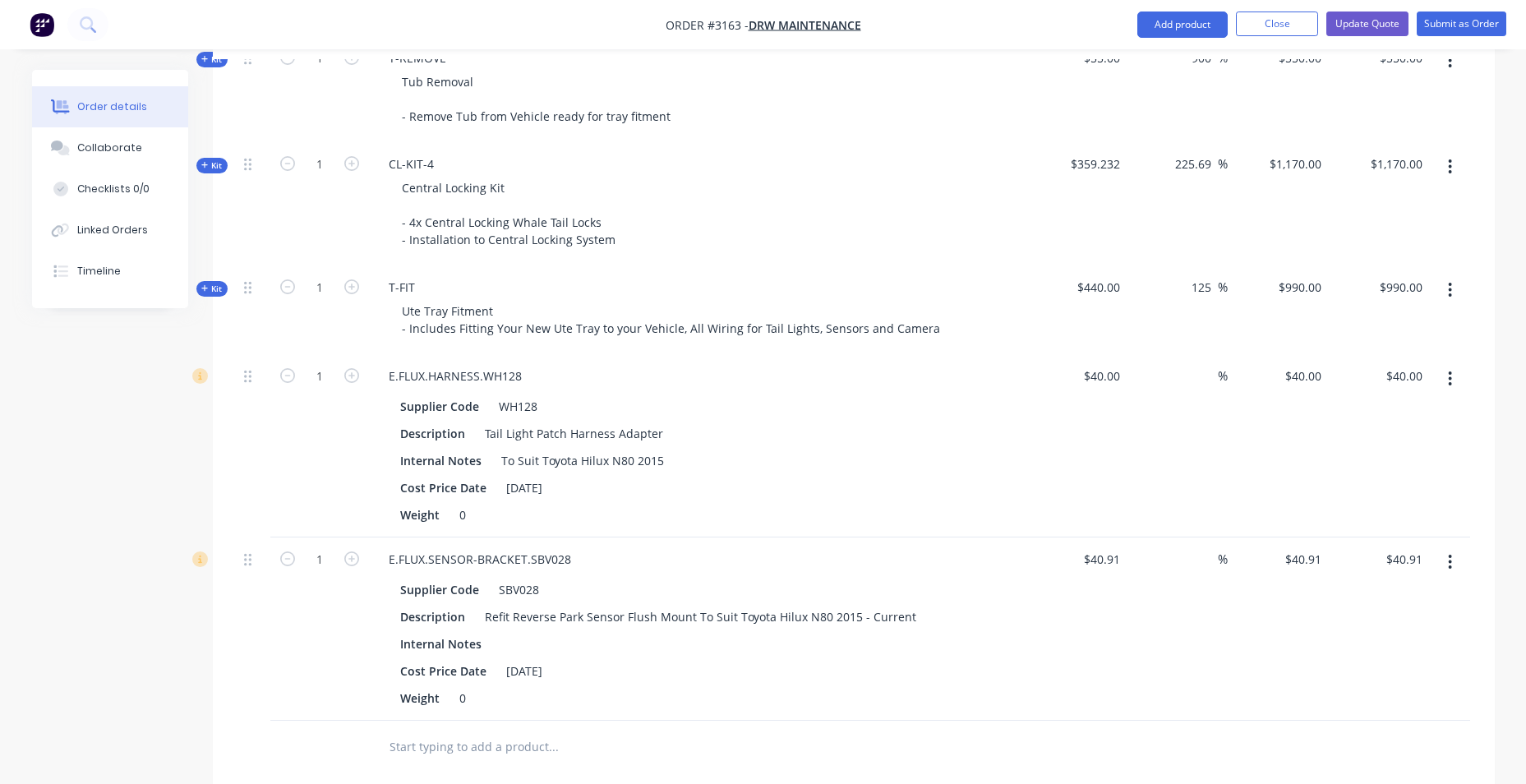
scroll to position [2381, 0]
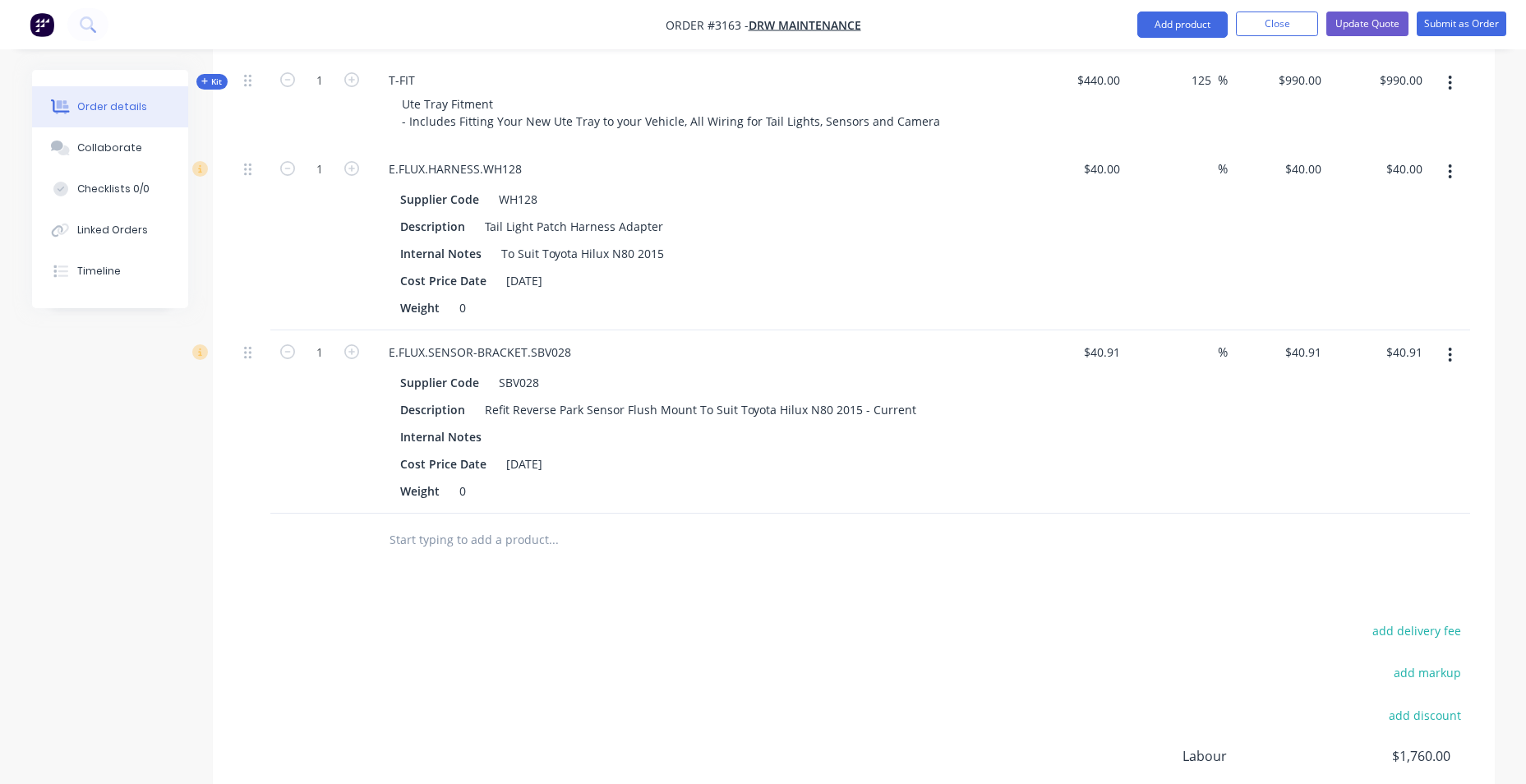
drag, startPoint x: 450, startPoint y: 544, endPoint x: 463, endPoint y: 542, distance: 13.2
click at [452, 544] on input "text" at bounding box center [553, 540] width 329 height 33
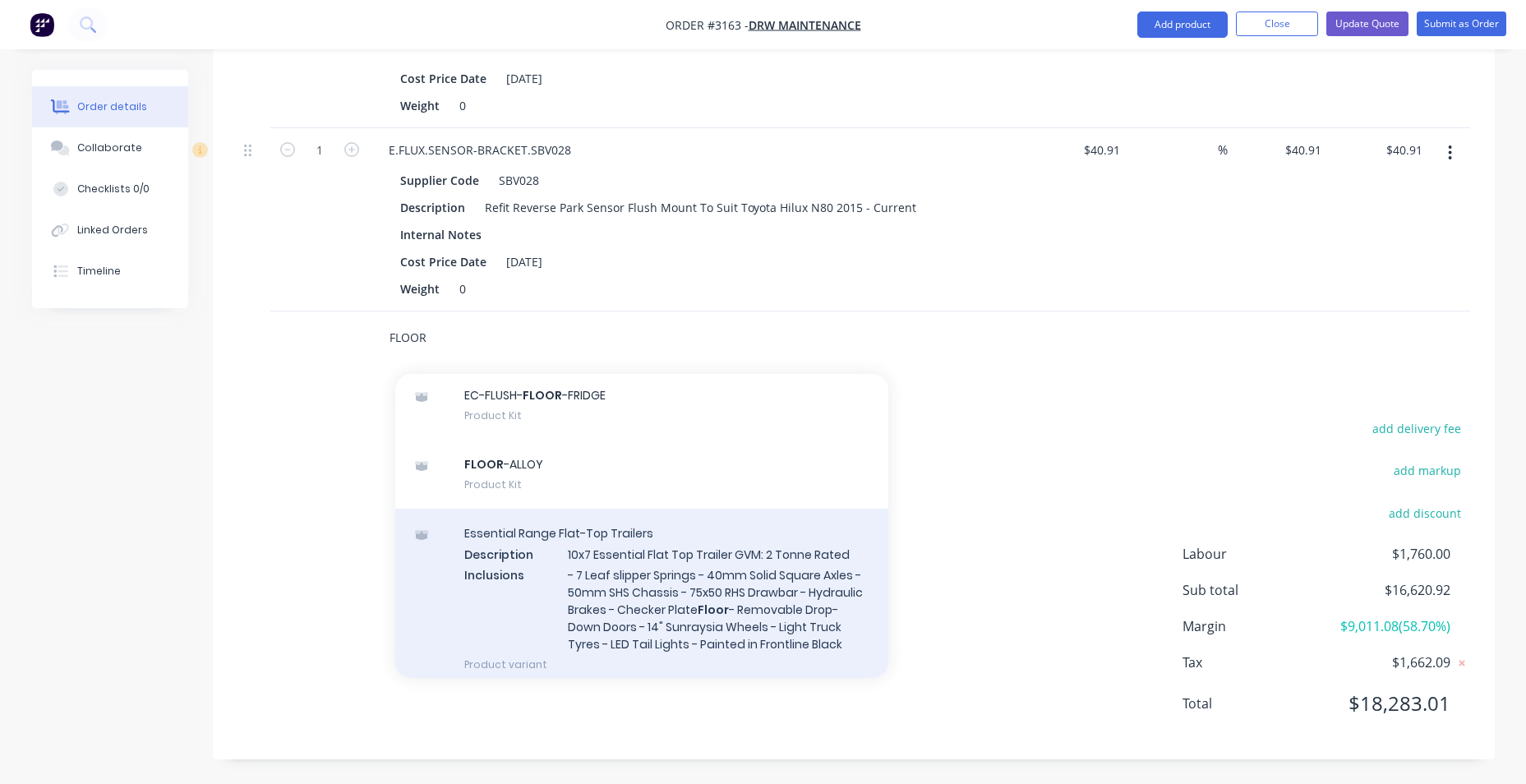
scroll to position [986, 0]
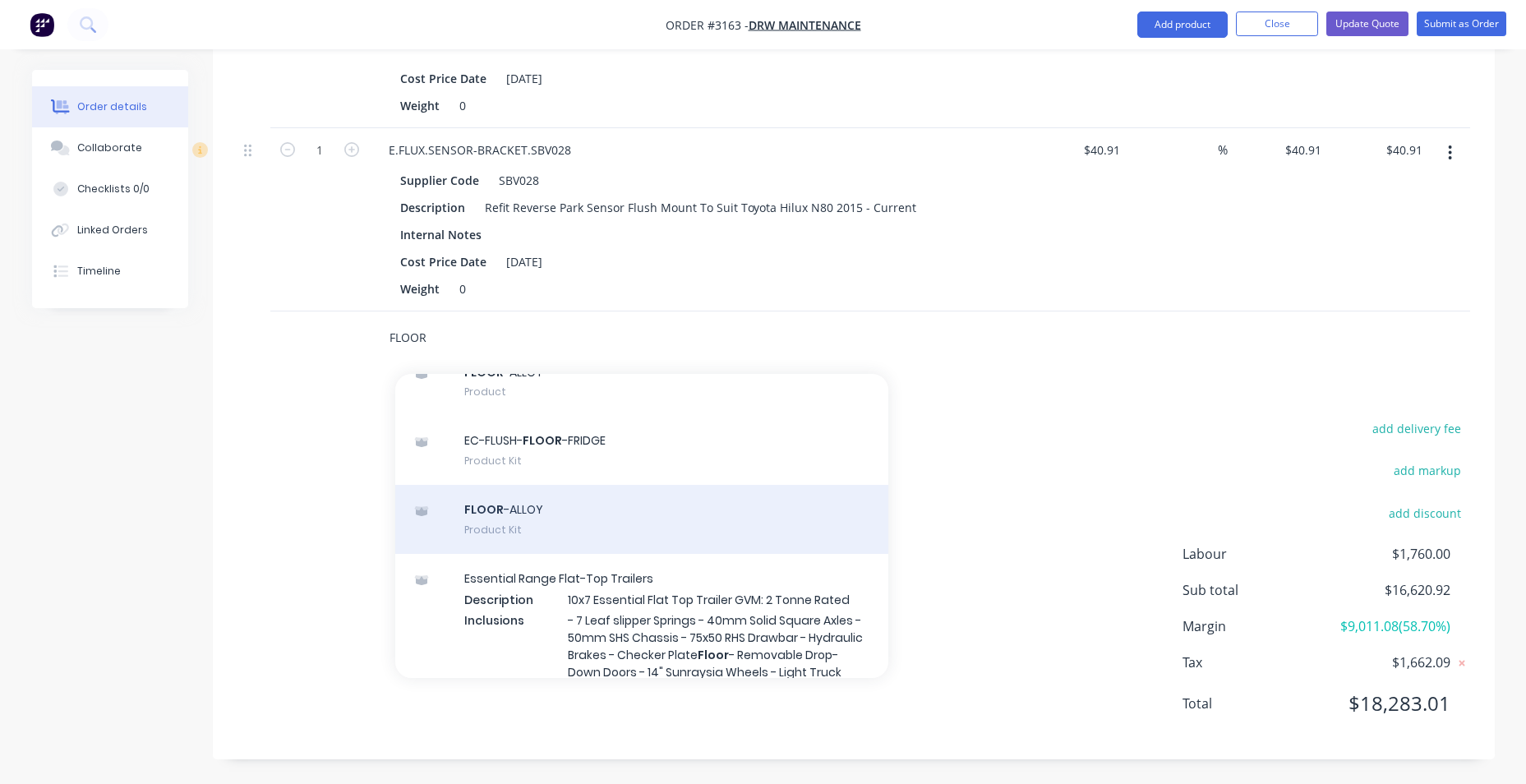
type input "FLOOR"
click at [626, 496] on div "FLOOR -ALLOY Product Kit" at bounding box center [641, 519] width 493 height 69
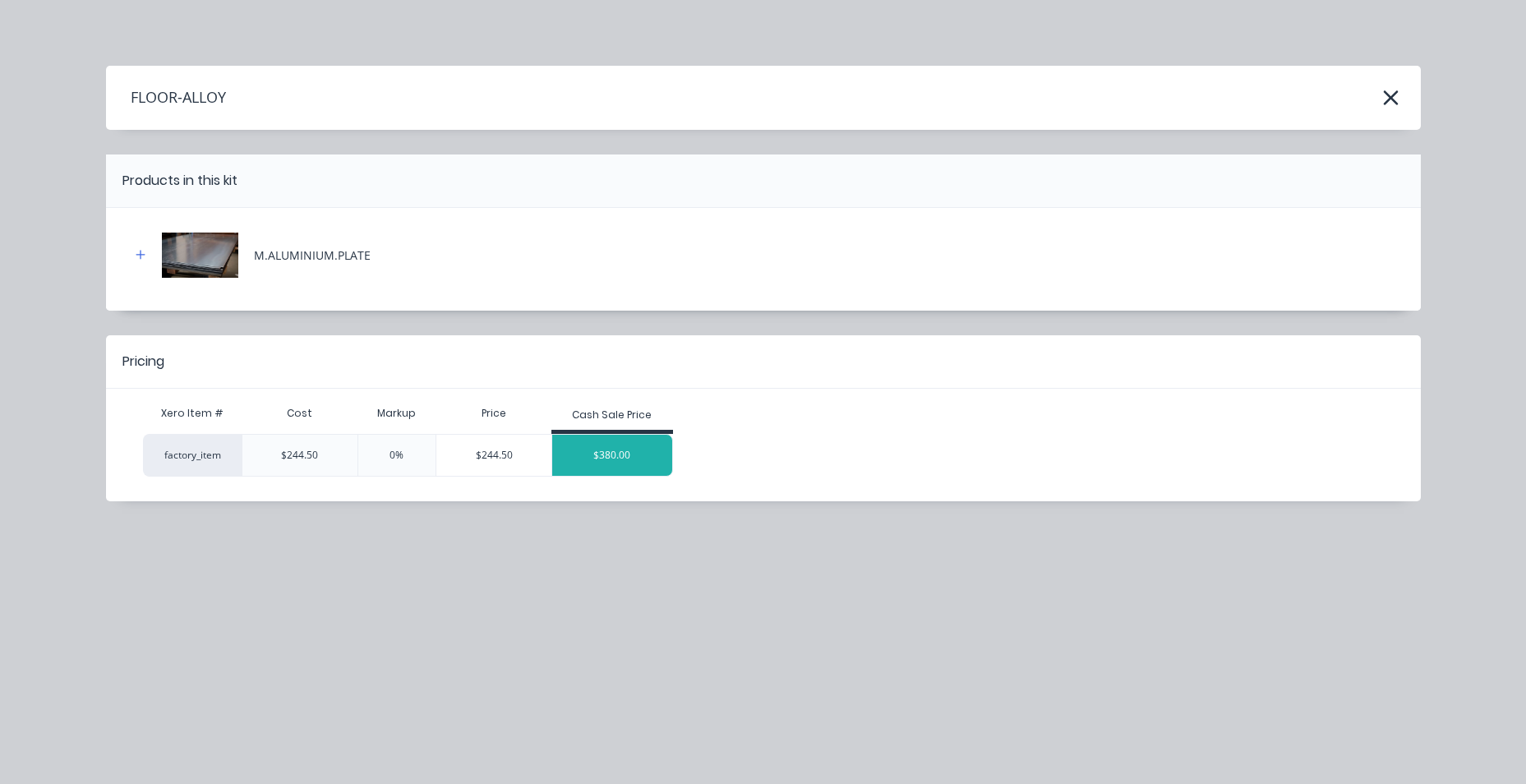
click at [610, 454] on div "$380.00" at bounding box center [612, 455] width 120 height 41
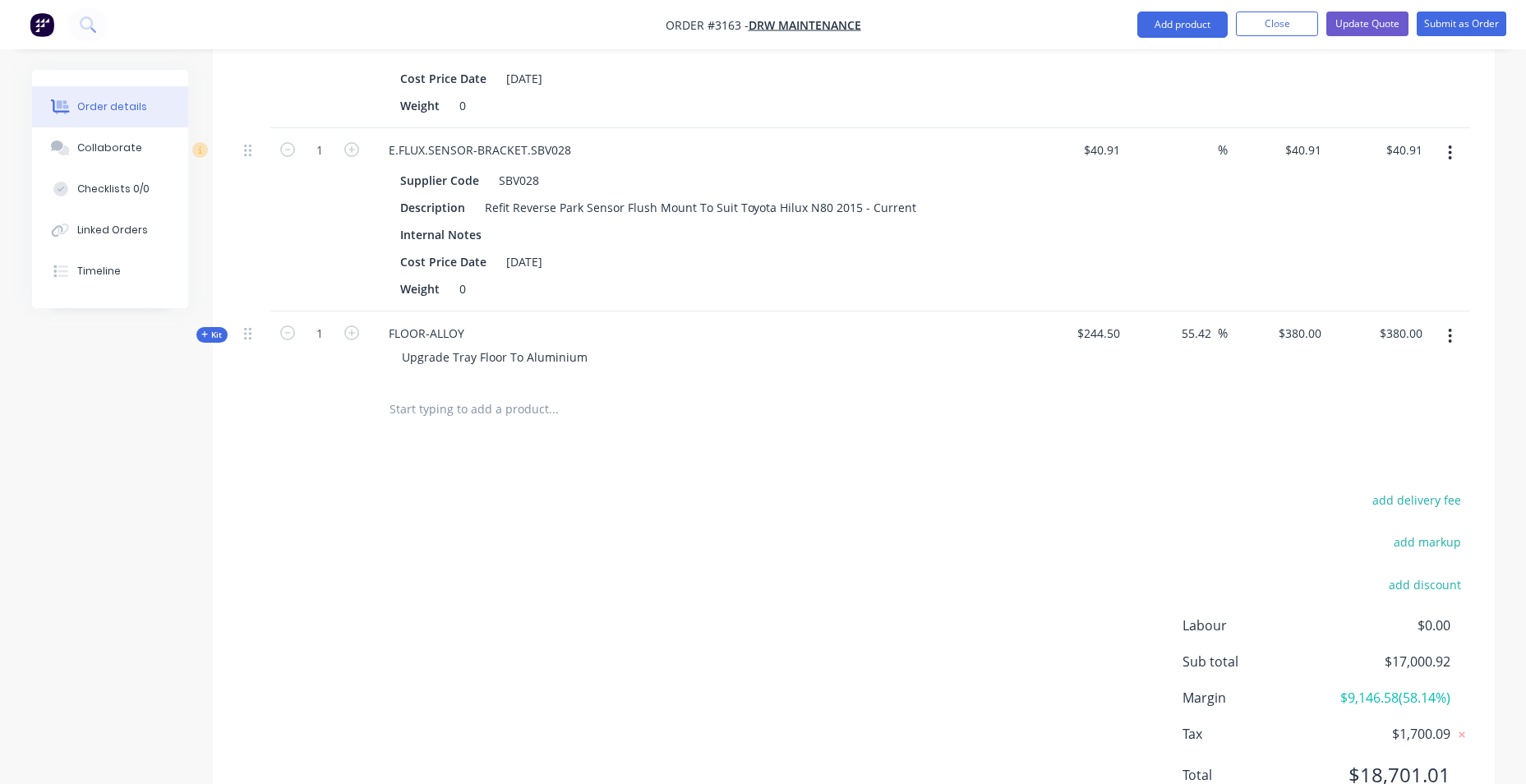
click at [1448, 336] on icon "button" at bounding box center [1450, 336] width 4 height 18
click at [1368, 514] on div "Delete" at bounding box center [1391, 510] width 126 height 24
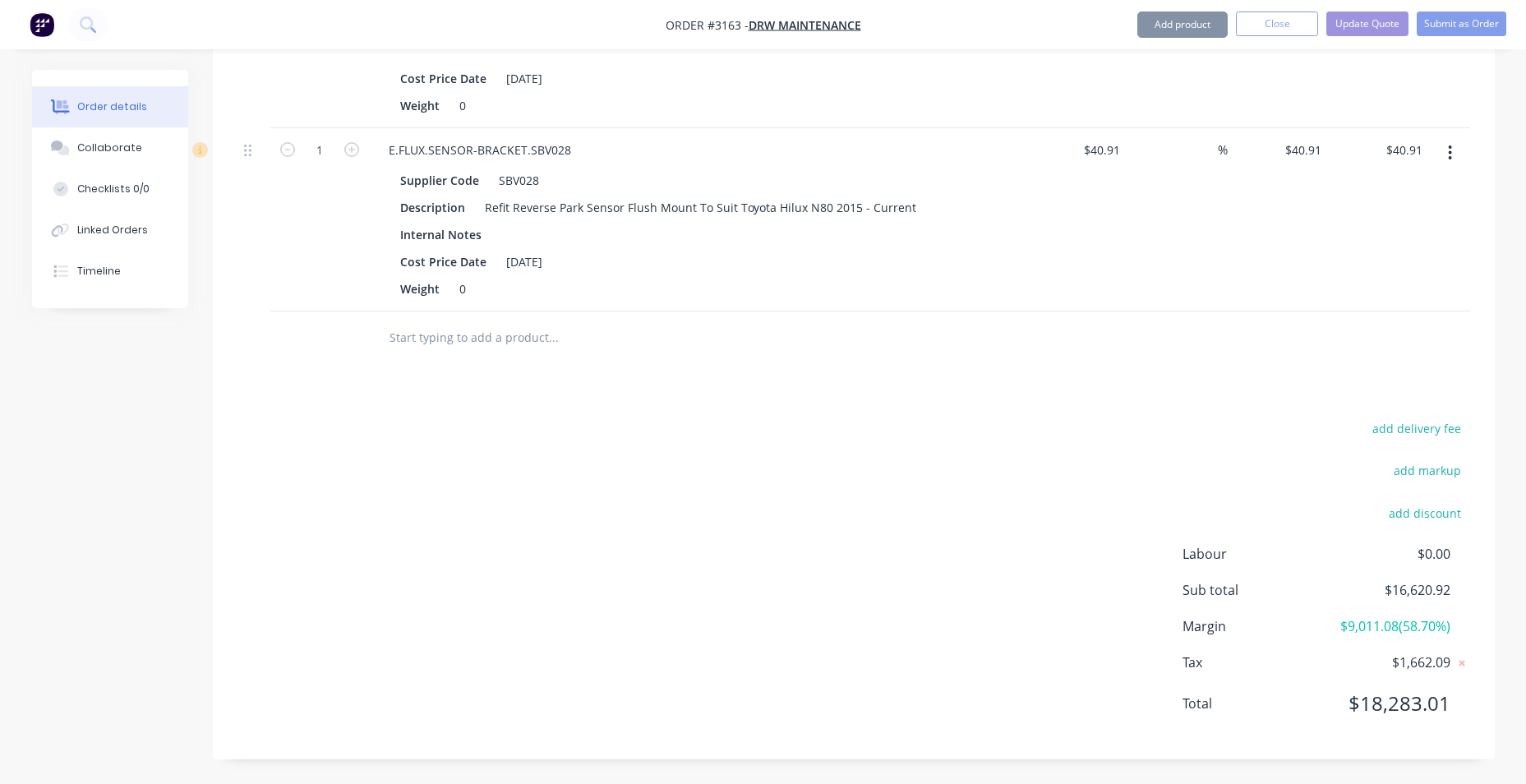
click at [455, 341] on input "text" at bounding box center [553, 338] width 329 height 33
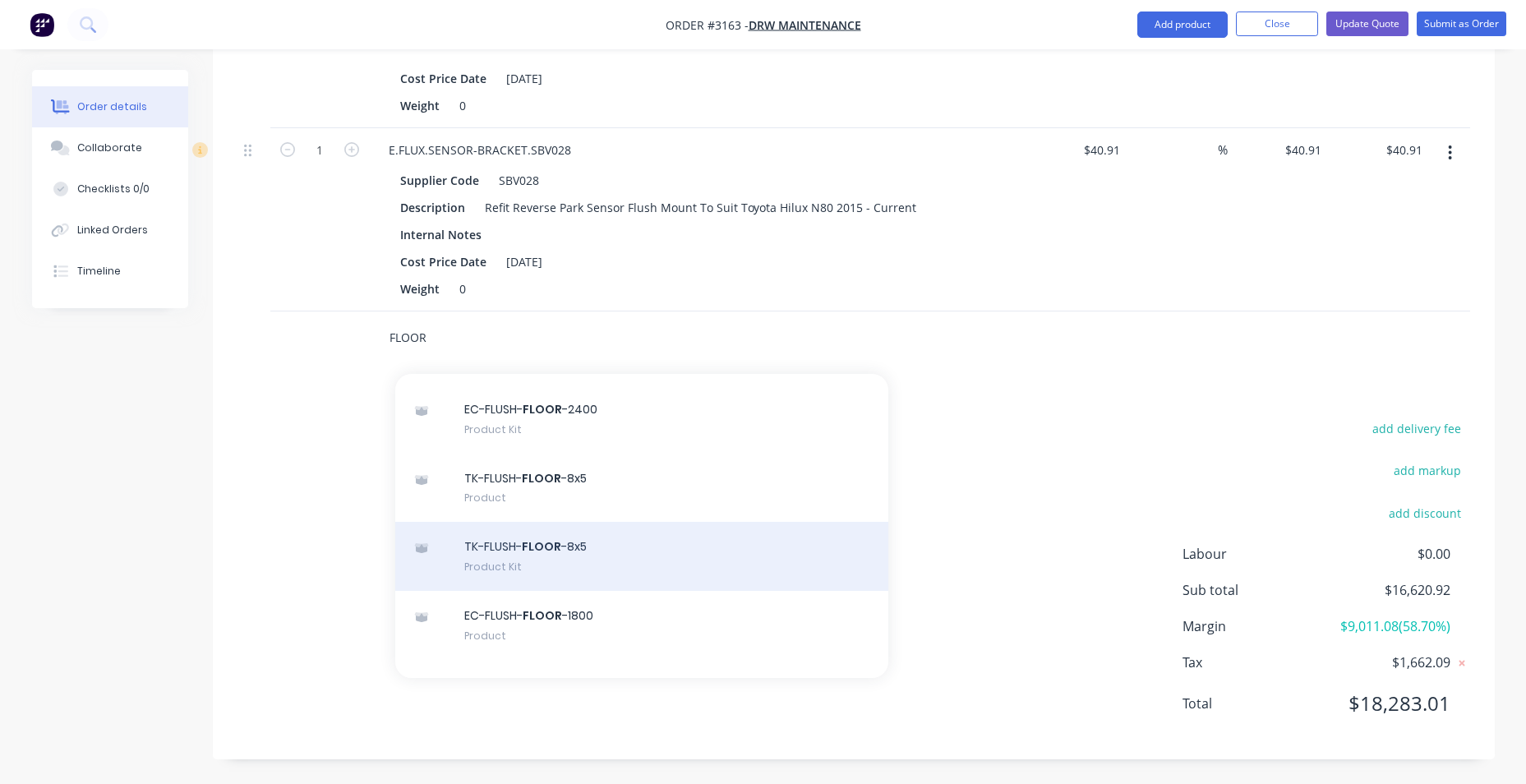
scroll to position [575, 0]
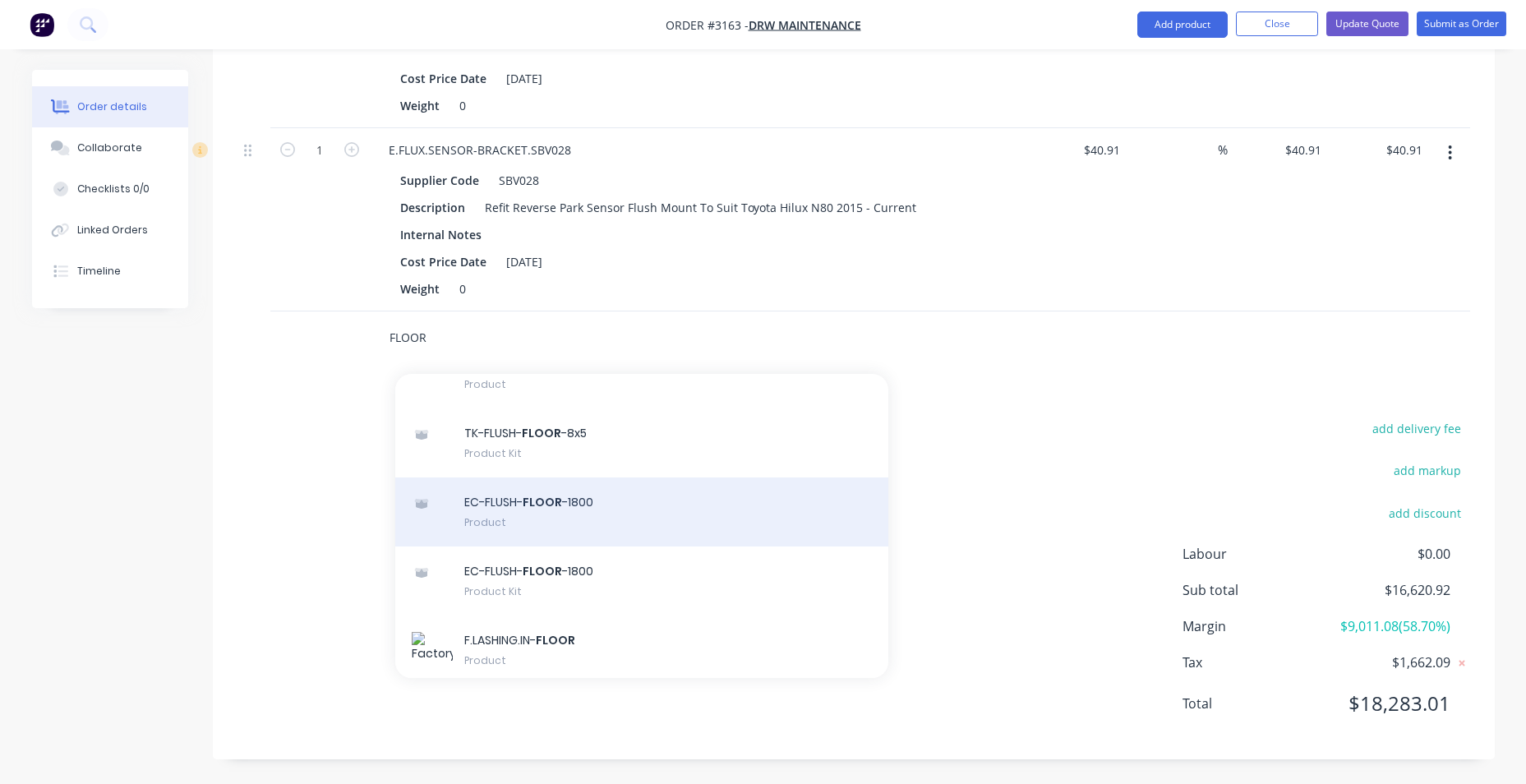
type input "FLOOR"
click at [582, 494] on div "EC-FLUSH- FLOOR -1800 Product" at bounding box center [641, 511] width 493 height 69
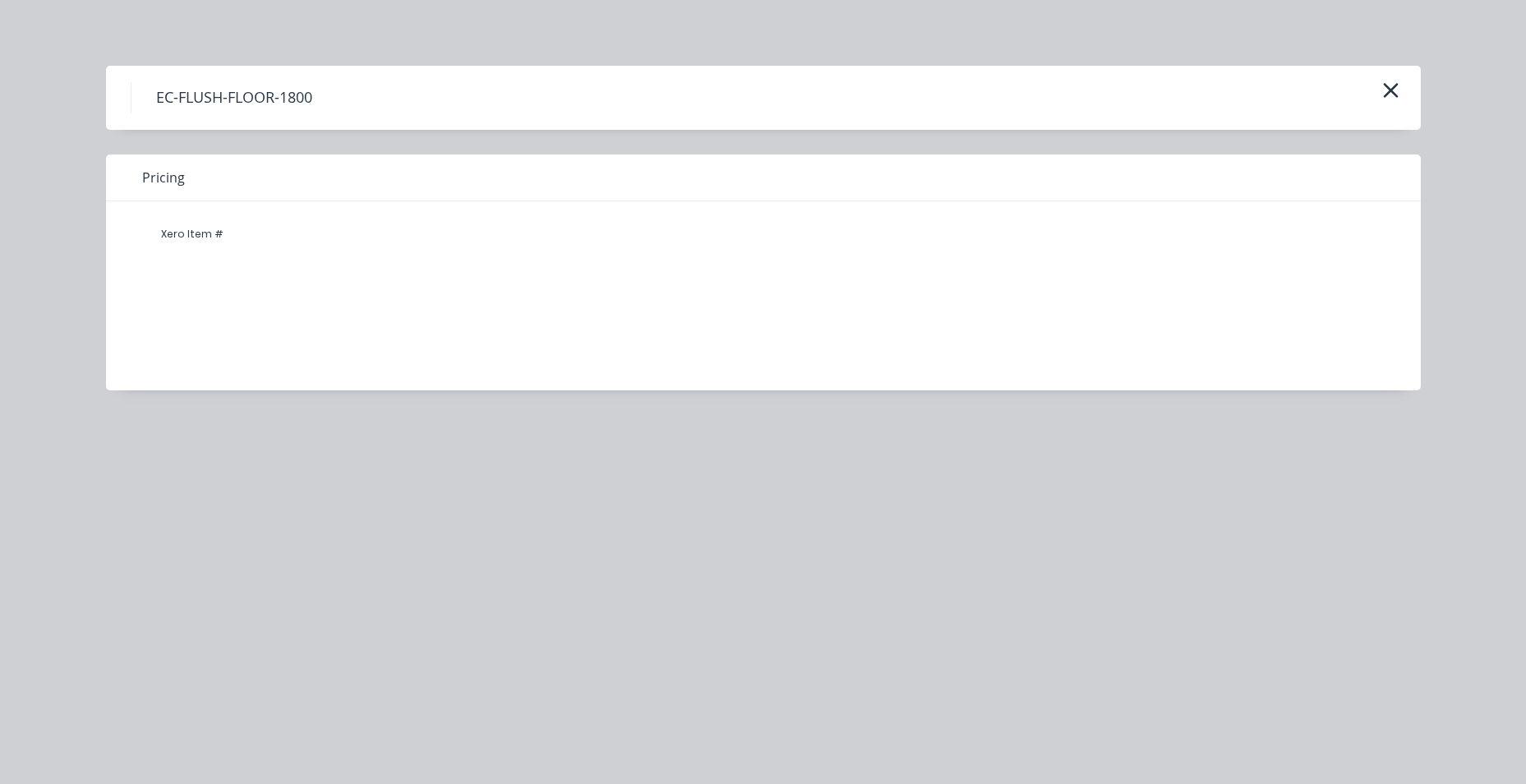
click at [287, 102] on h4 "EC-FLUSH-FLOOR-1800" at bounding box center [234, 98] width 206 height 31
click at [234, 249] on div "Xero Item #" at bounding box center [192, 234] width 99 height 33
click at [206, 228] on div "Xero Item #" at bounding box center [192, 234] width 99 height 33
drag, startPoint x: 183, startPoint y: 325, endPoint x: 205, endPoint y: 327, distance: 22.1
click at [205, 327] on div "Xero Item #" at bounding box center [751, 283] width 1290 height 164
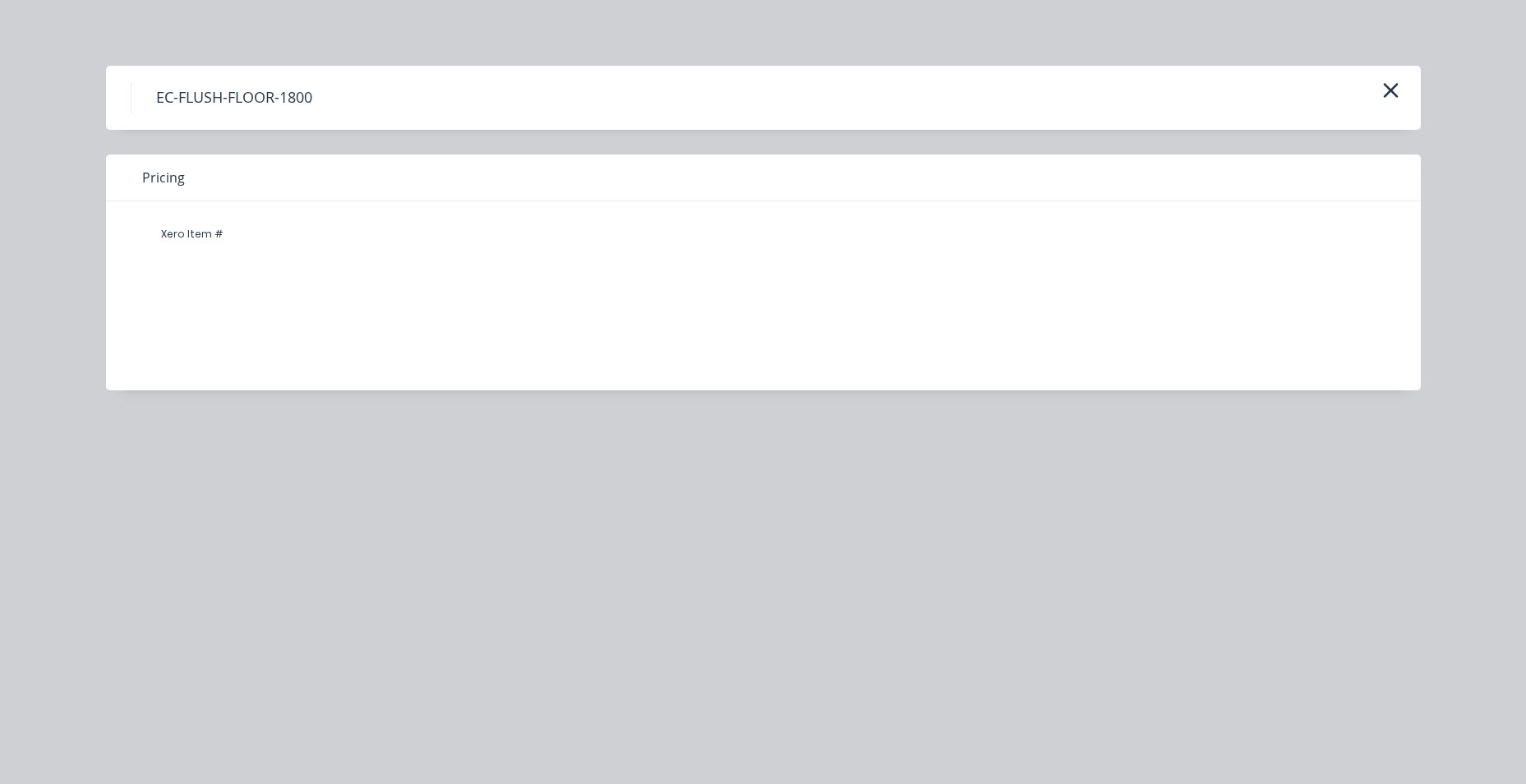
click at [714, 299] on div "Xero Item #" at bounding box center [751, 283] width 1290 height 164
click at [1402, 90] on button "button" at bounding box center [1390, 91] width 27 height 27
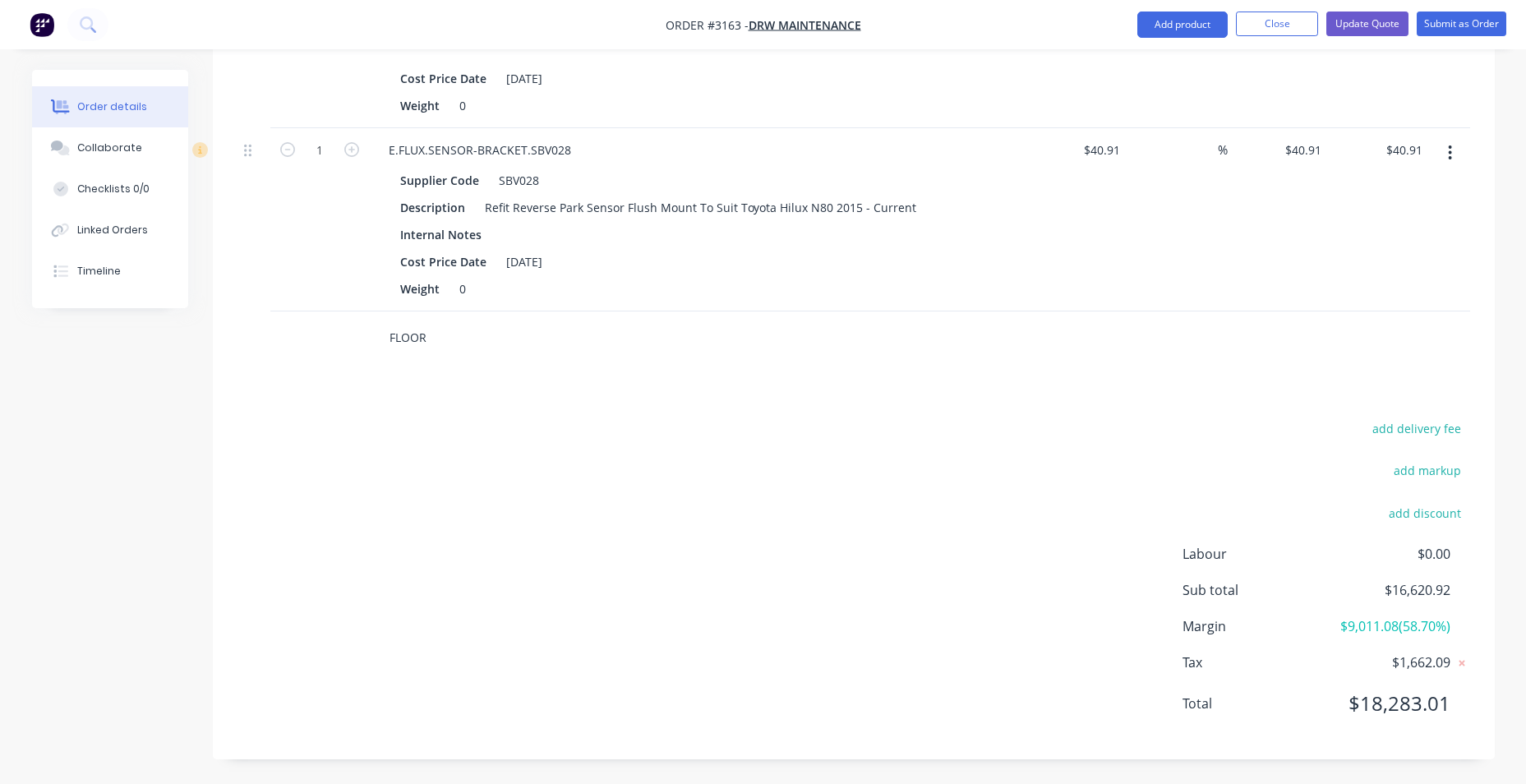
click at [489, 342] on input "FLOOR" at bounding box center [553, 338] width 329 height 33
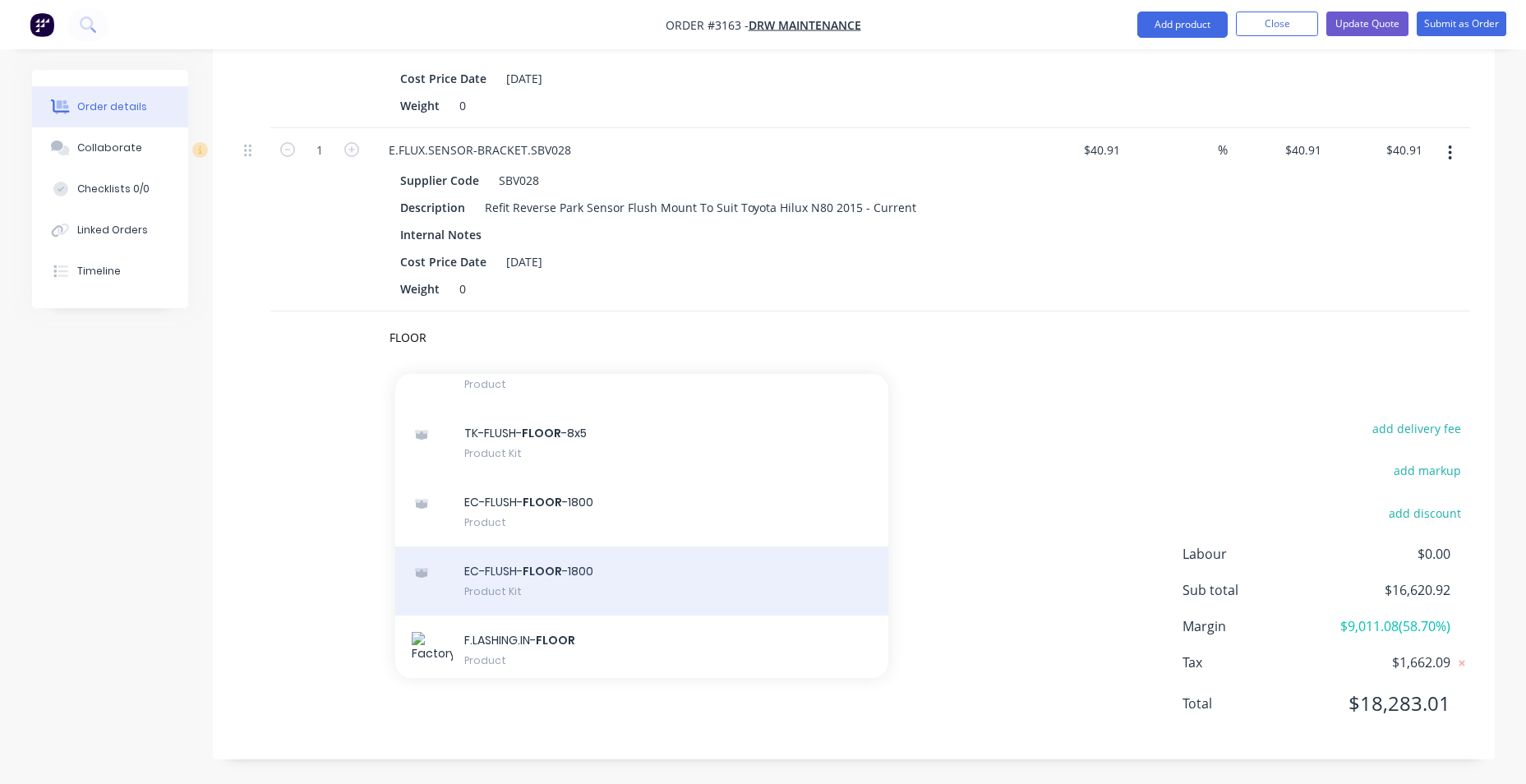
click at [616, 569] on div "EC-FLUSH- FLOOR -1800 Product Kit" at bounding box center [641, 580] width 493 height 69
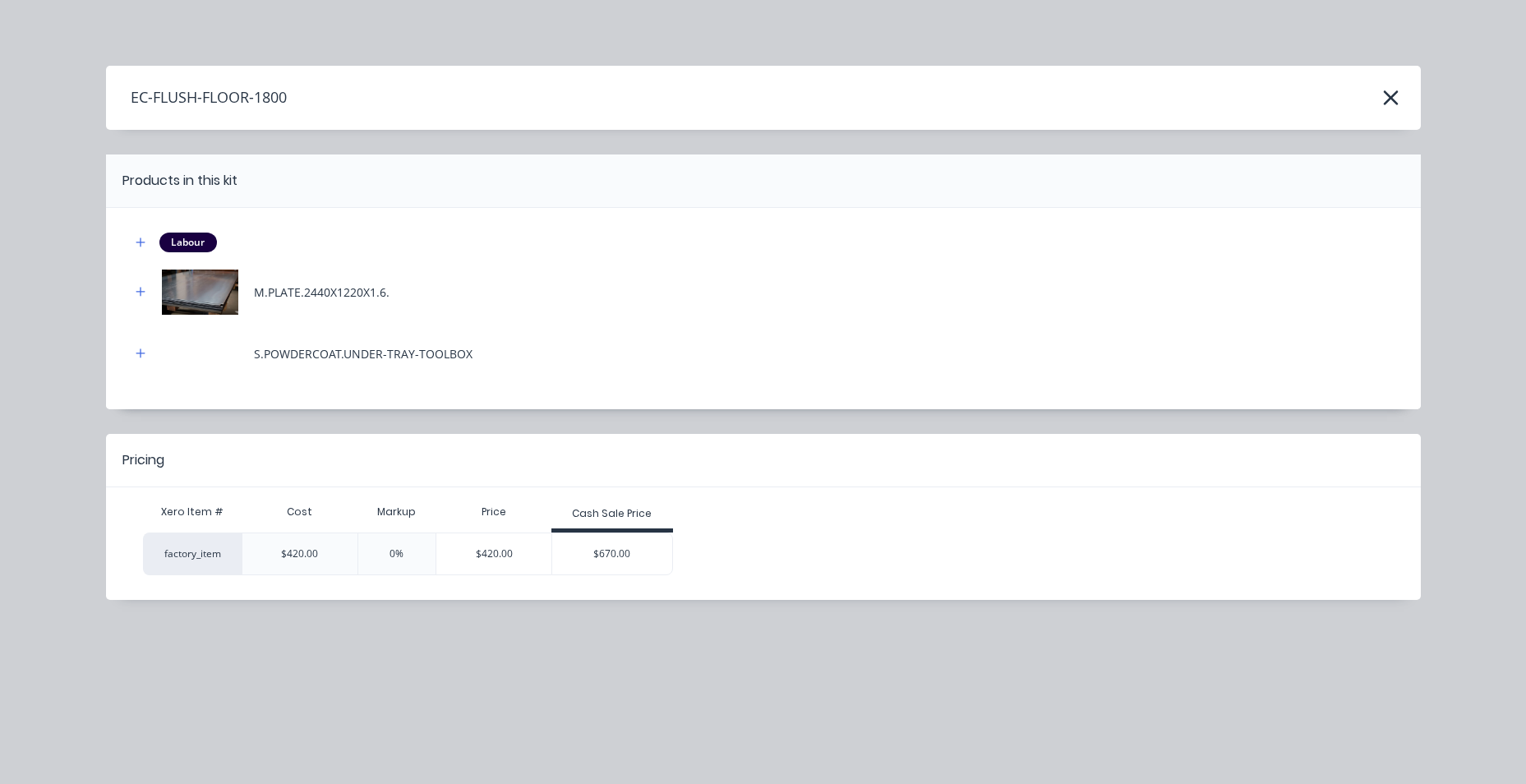
click at [616, 564] on div "$670.00" at bounding box center [612, 554] width 120 height 41
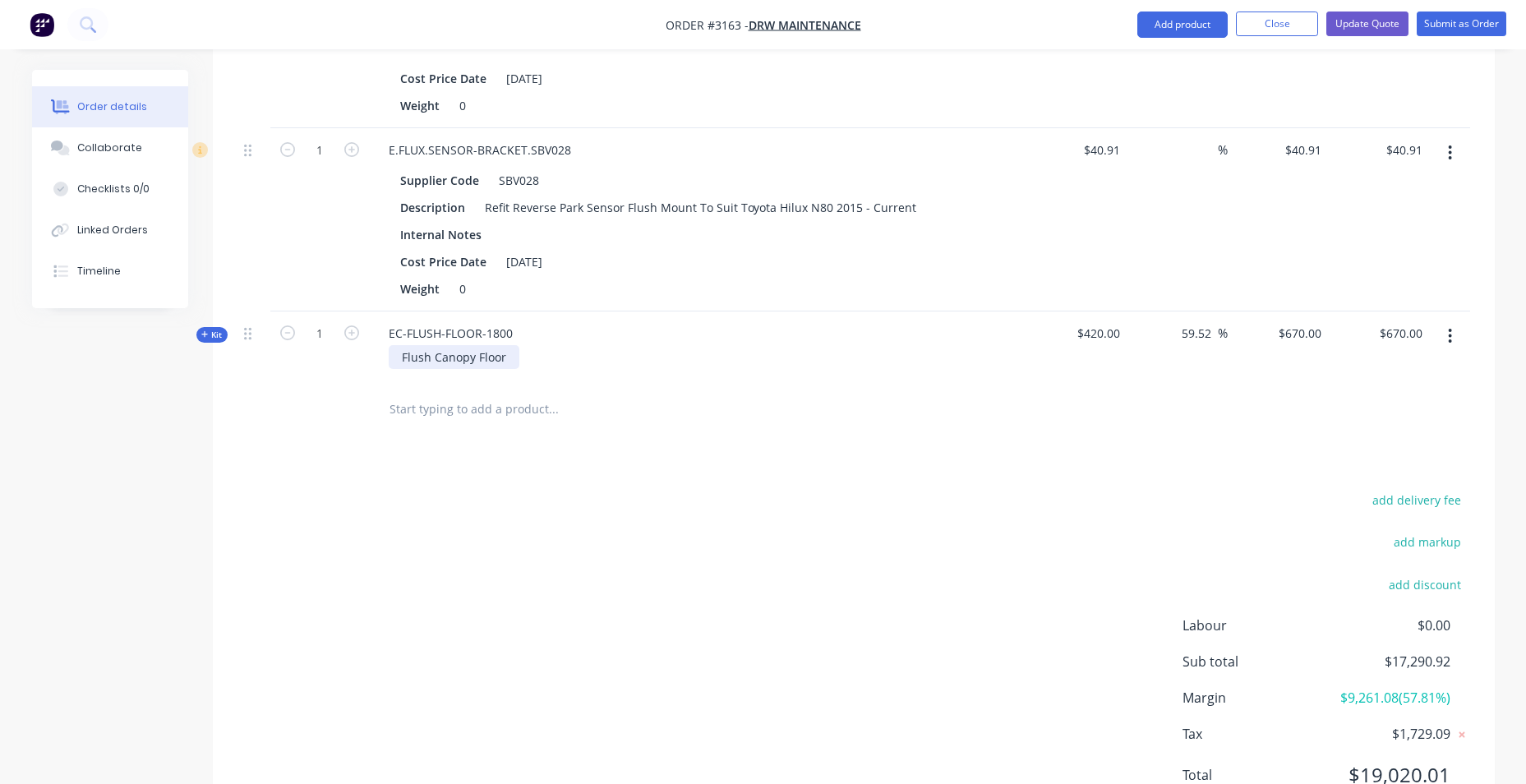
drag, startPoint x: 468, startPoint y: 361, endPoint x: 538, endPoint y: 357, distance: 70.1
click at [469, 361] on div "Flush Canopy Floor" at bounding box center [454, 357] width 131 height 24
click at [515, 359] on div "Flush Canopy Floor" at bounding box center [454, 357] width 131 height 24
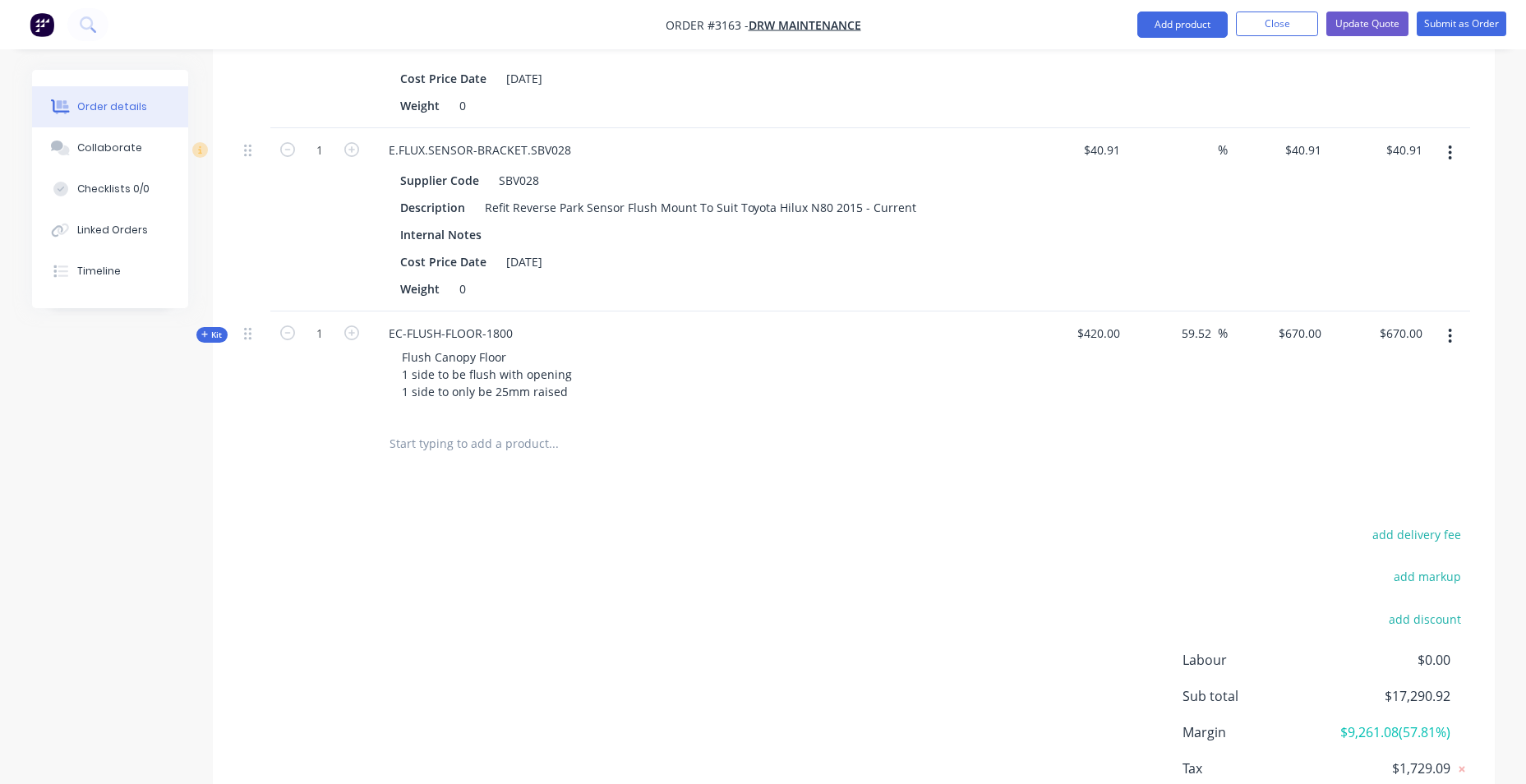
click at [689, 660] on div "add delivery fee add markup add discount Labour $0.00 Sub total $17,290.92 Marg…" at bounding box center [853, 682] width 1232 height 317
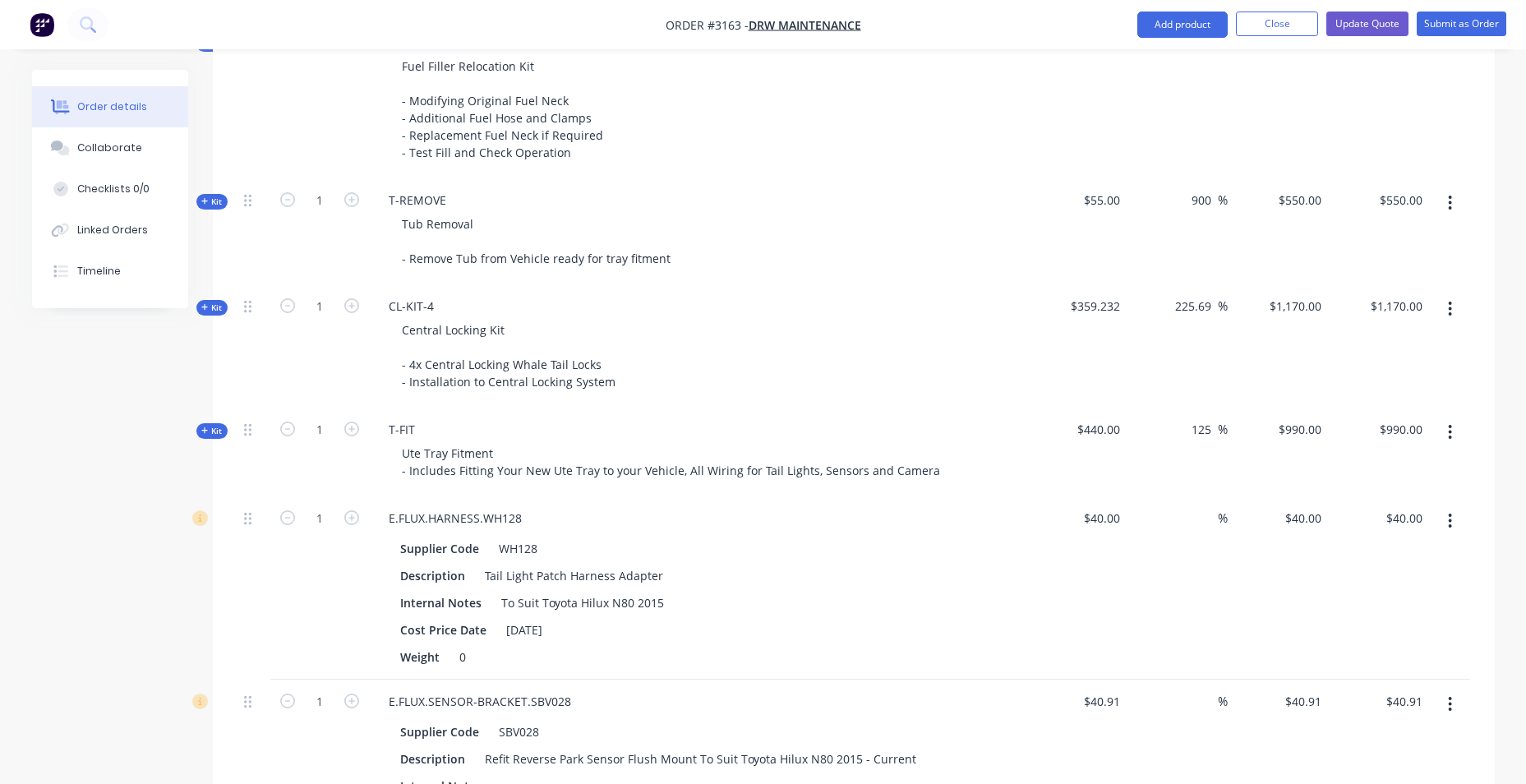
scroll to position [1457, 0]
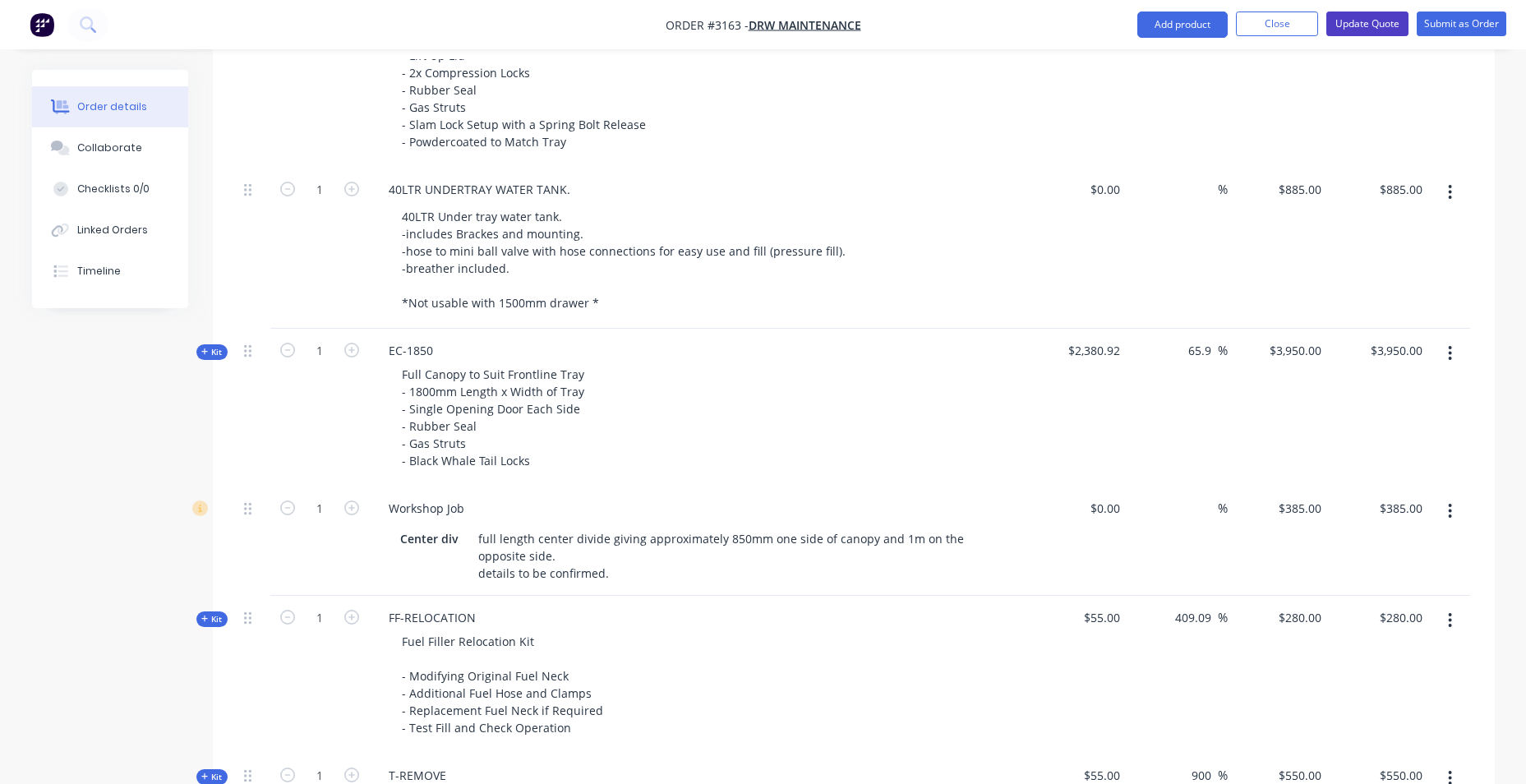
click at [1368, 24] on button "Update Quote" at bounding box center [1367, 23] width 82 height 25
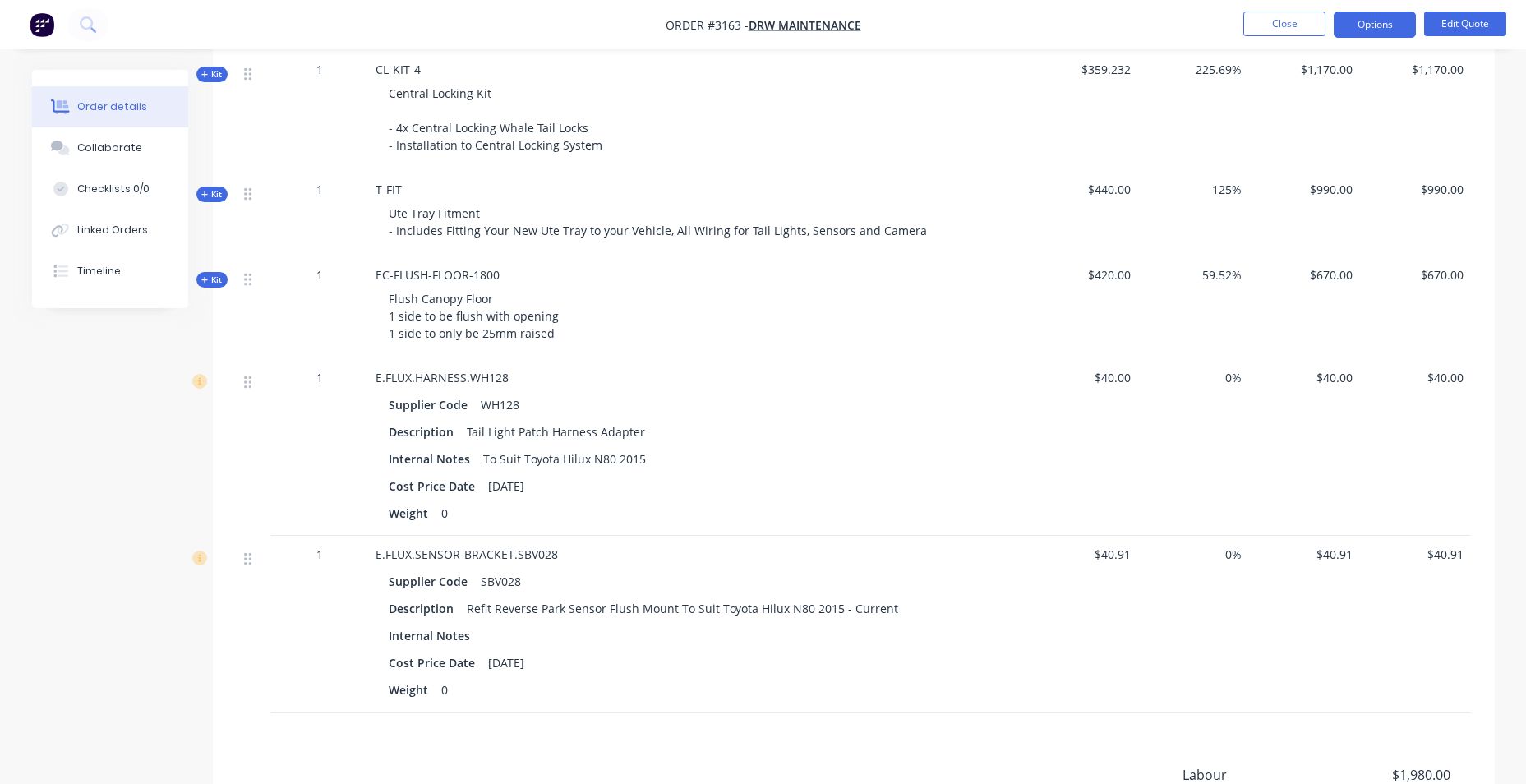
scroll to position [1561, 0]
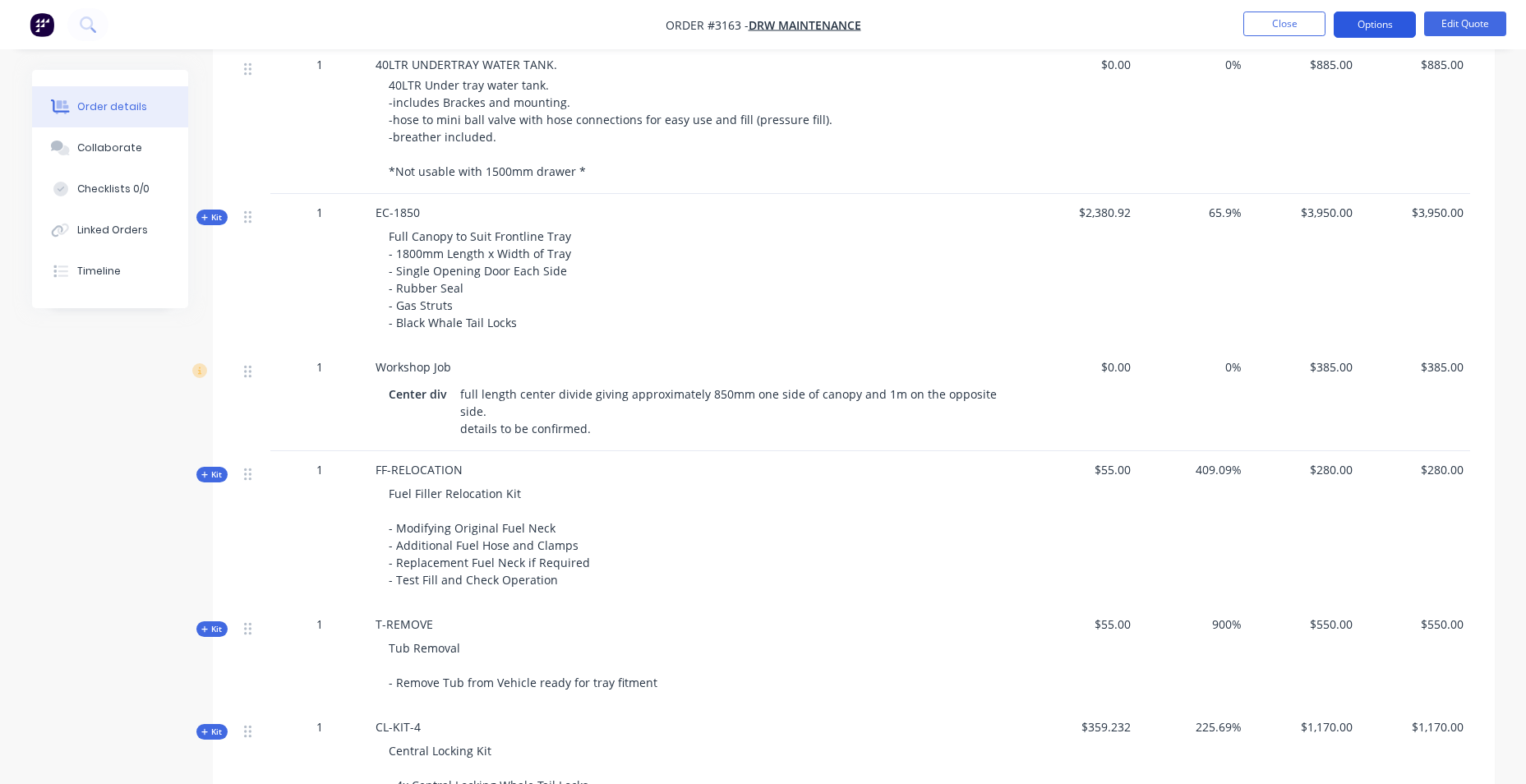
click at [1347, 34] on button "Options" at bounding box center [1374, 24] width 82 height 27
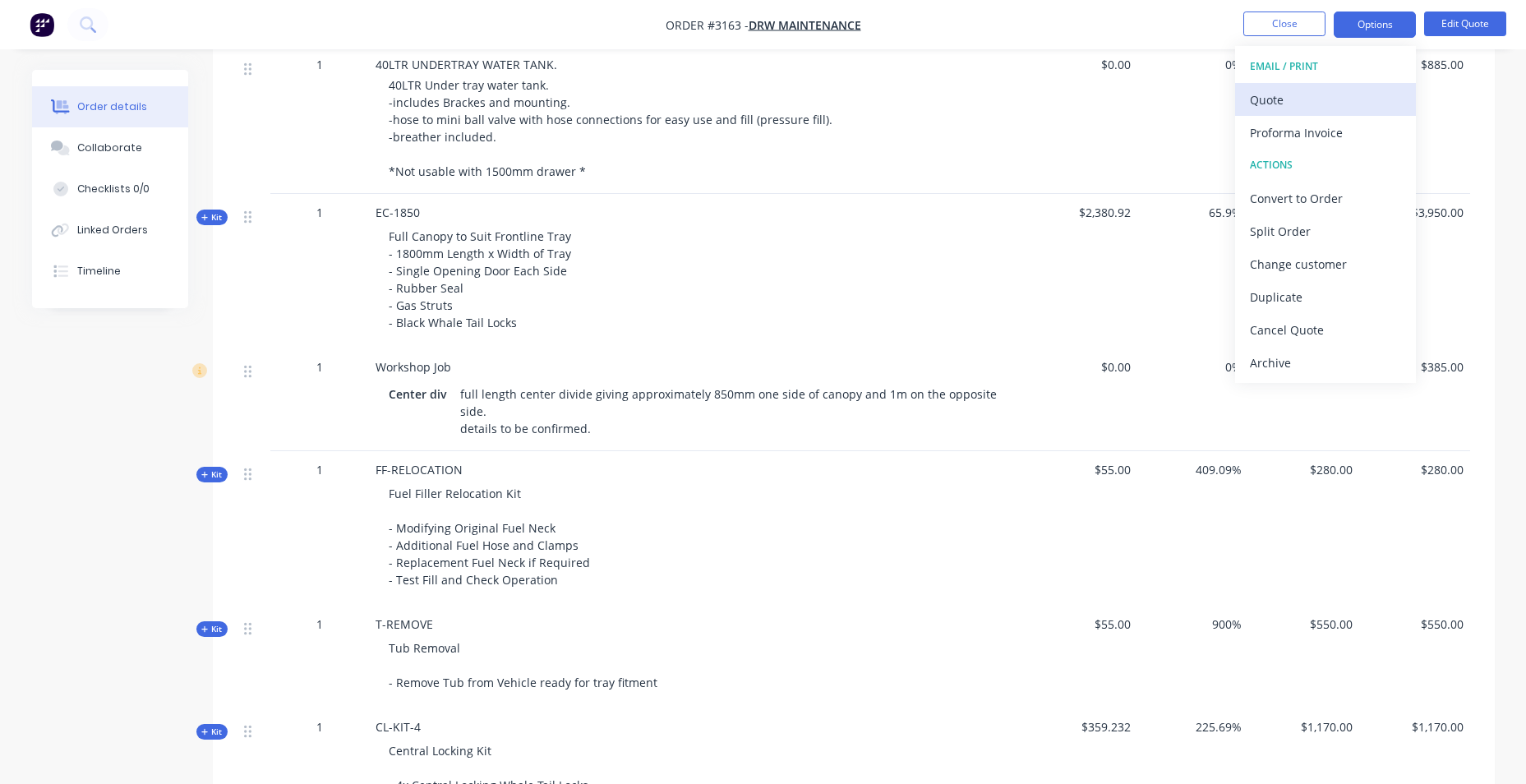
click at [1329, 99] on div "Quote" at bounding box center [1325, 99] width 151 height 24
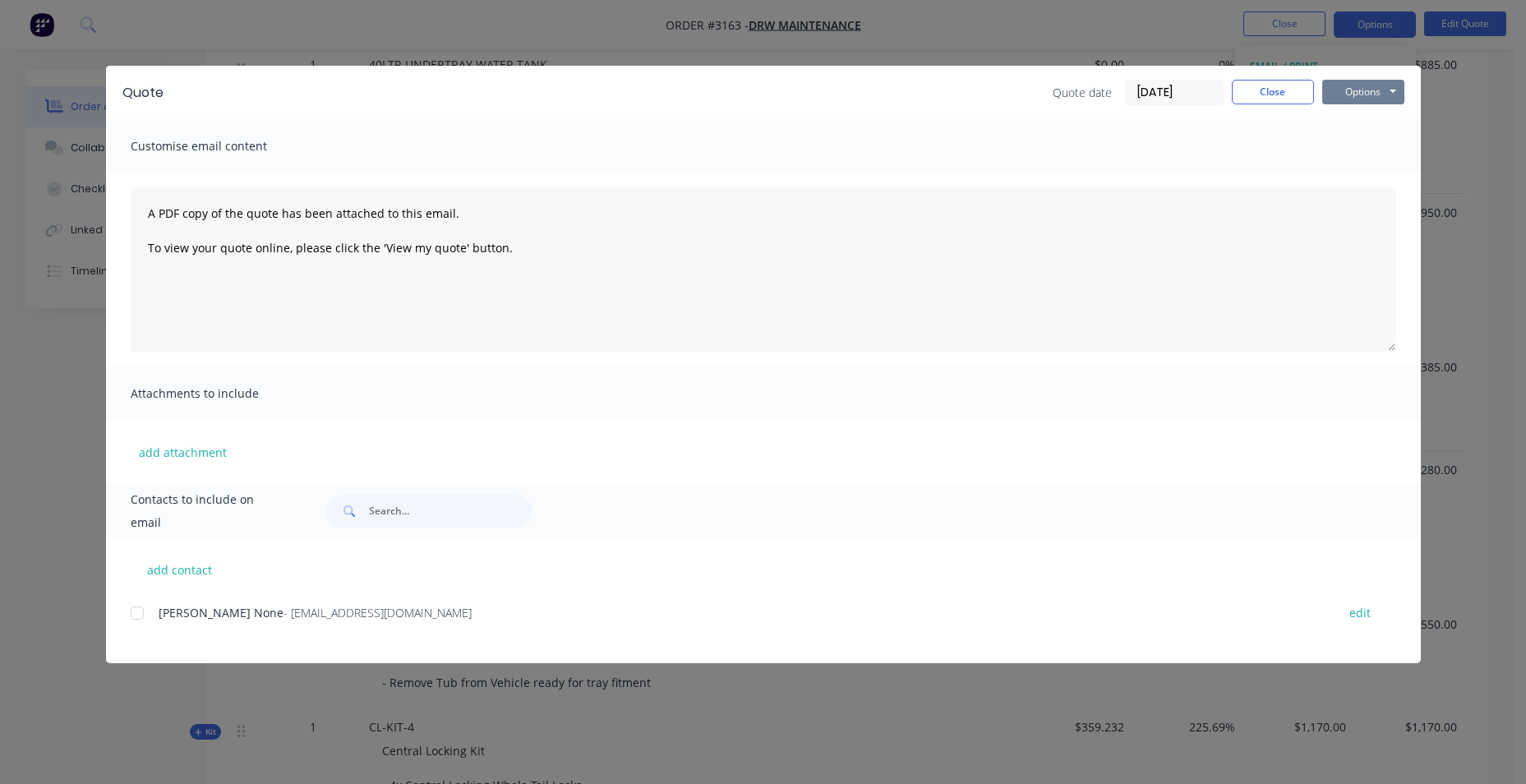
click at [1331, 98] on button "Options" at bounding box center [1362, 91] width 82 height 25
click at [1350, 165] on button "Email" at bounding box center [1374, 175] width 105 height 27
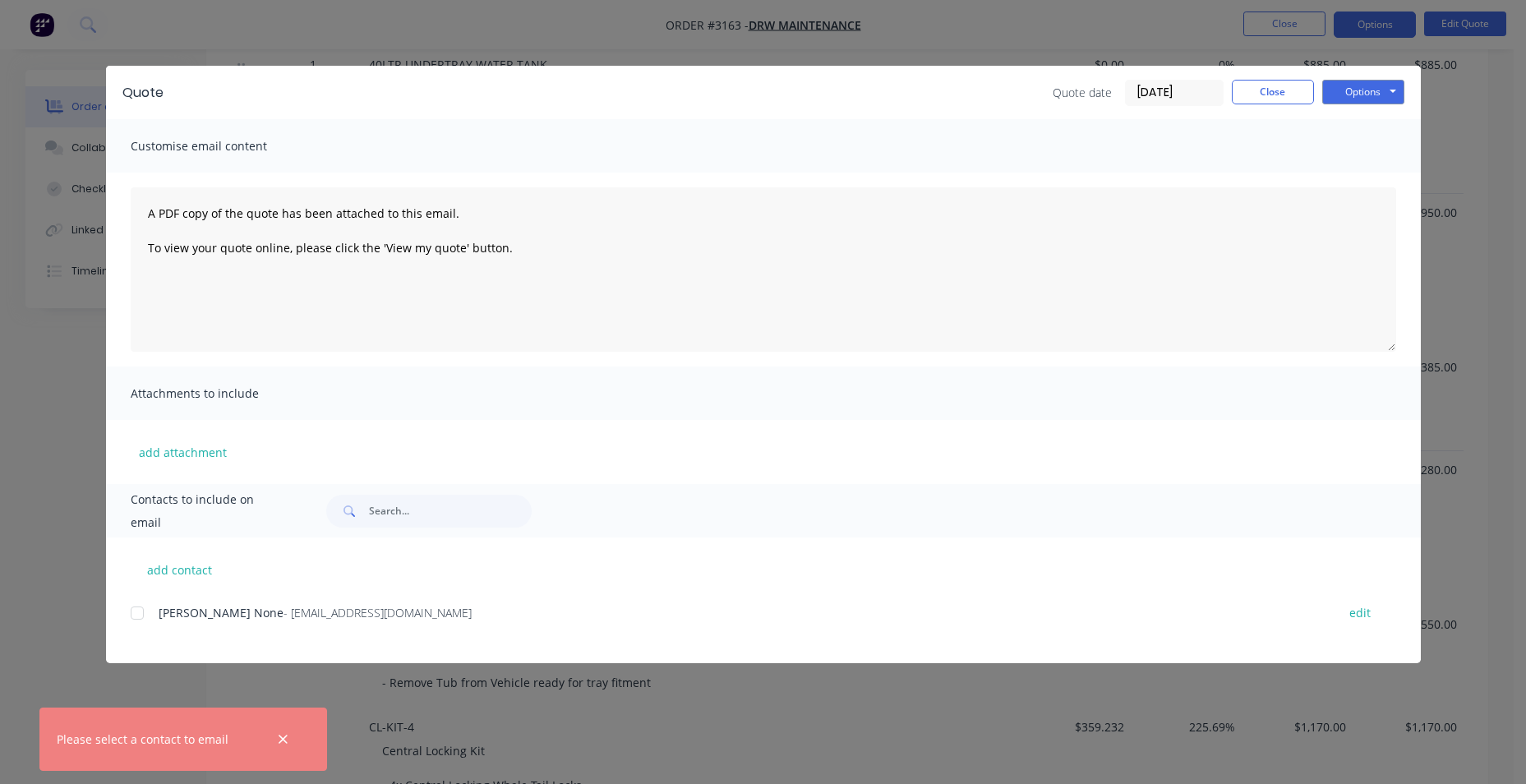
click at [132, 621] on div at bounding box center [137, 613] width 33 height 33
click at [1396, 93] on button "Options" at bounding box center [1362, 91] width 82 height 25
click at [1389, 176] on button "Email" at bounding box center [1374, 175] width 105 height 27
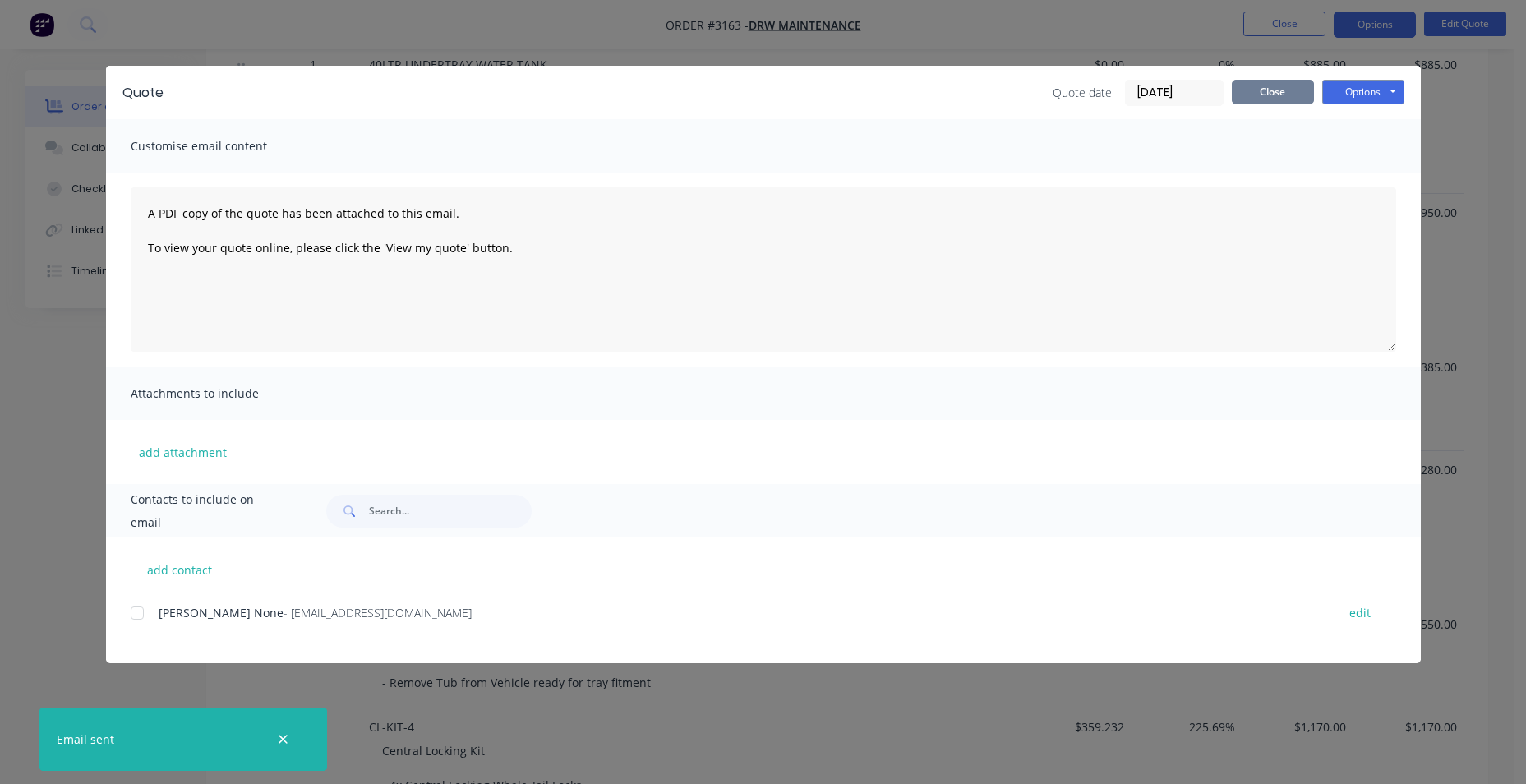
click at [1266, 89] on button "Close" at bounding box center [1272, 91] width 82 height 25
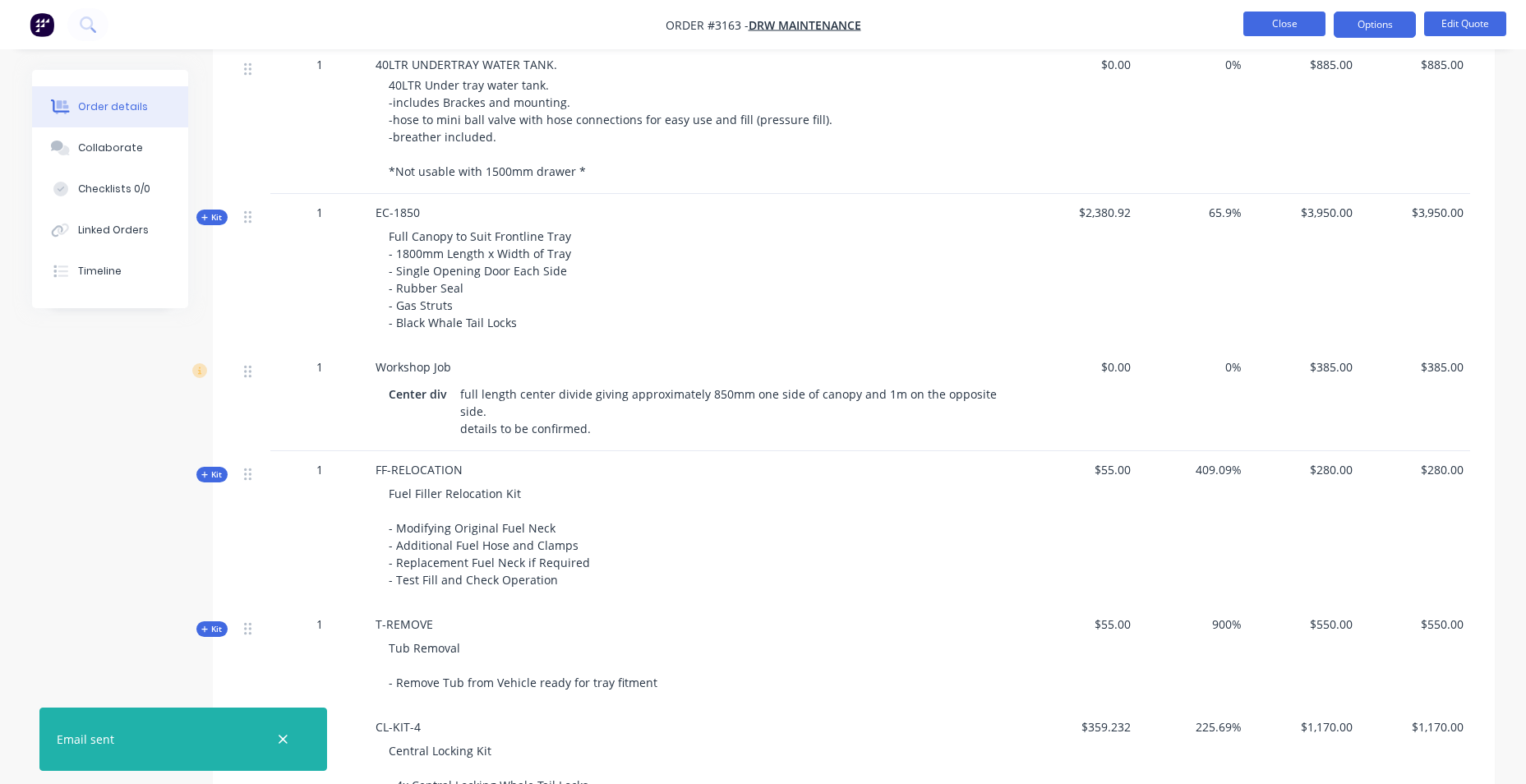
click at [1278, 18] on button "Close" at bounding box center [1284, 23] width 82 height 25
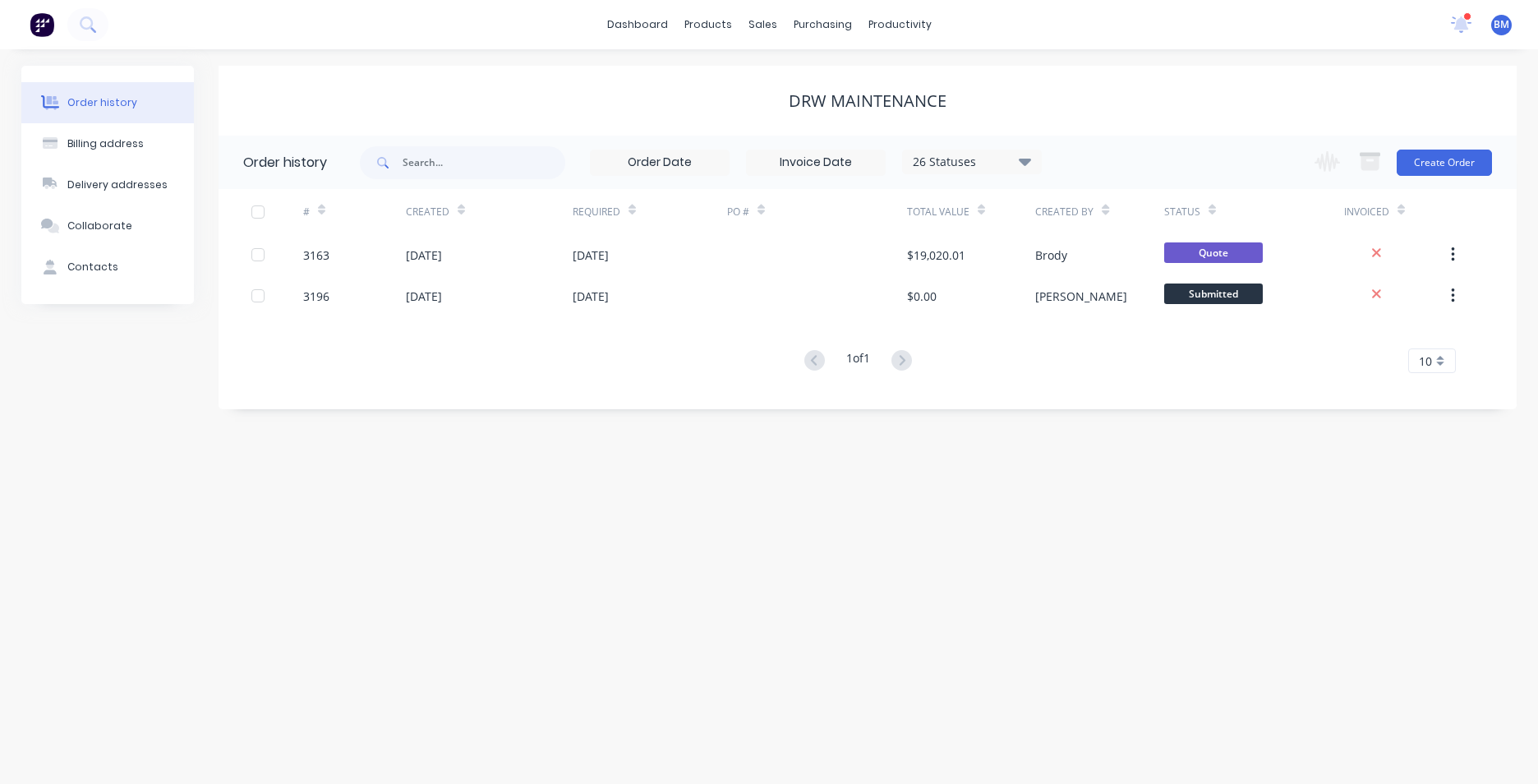
click at [41, 28] on img at bounding box center [41, 24] width 25 height 25
